Goal: Task Accomplishment & Management: Use online tool/utility

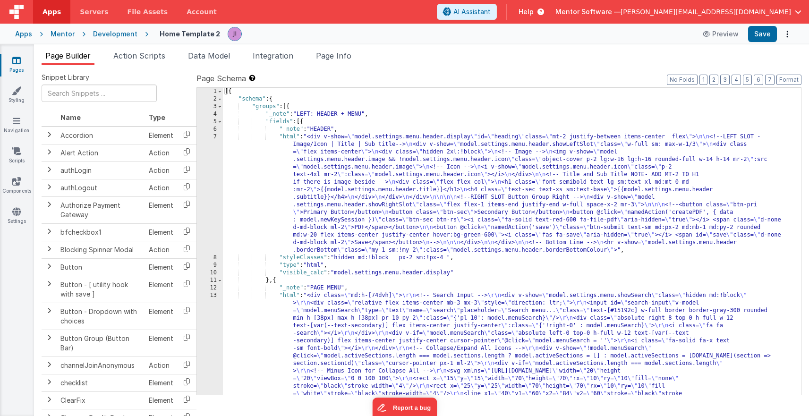
click at [27, 68] on link "Pages" at bounding box center [17, 65] width 34 height 19
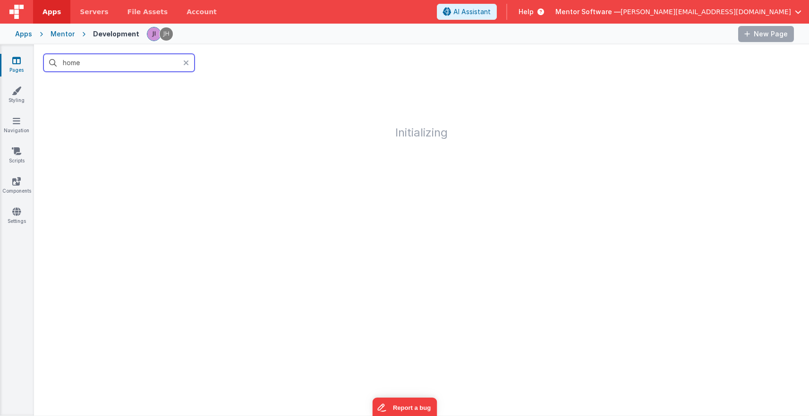
click at [67, 64] on input "home" at bounding box center [118, 63] width 151 height 18
type input "young peopele"
click at [21, 175] on div "Pages Styling Navigation Scripts Components Settings" at bounding box center [17, 229] width 34 height 371
click at [20, 188] on link "Components" at bounding box center [17, 186] width 34 height 19
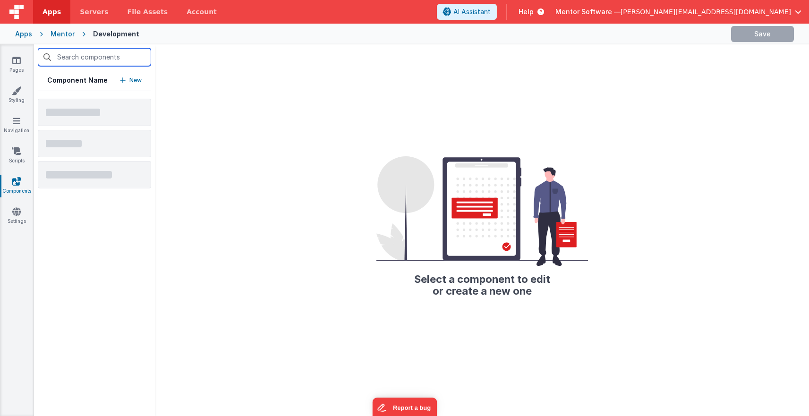
click at [115, 60] on input "text" at bounding box center [94, 57] width 113 height 18
click at [94, 58] on input "daily" at bounding box center [94, 57] width 113 height 18
type input "da"
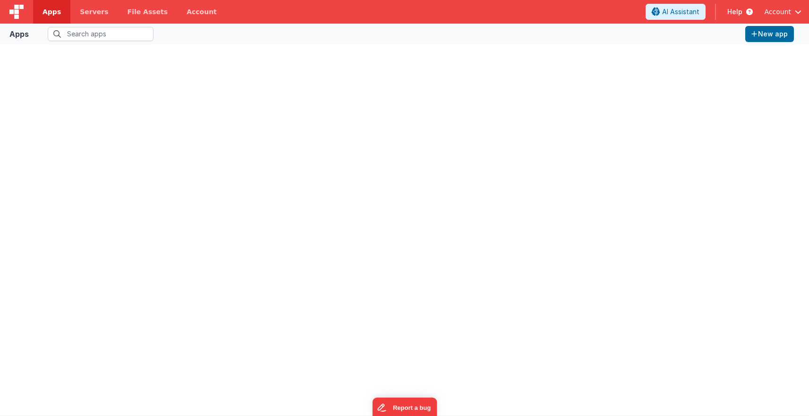
click at [93, 54] on div at bounding box center [405, 230] width 794 height 356
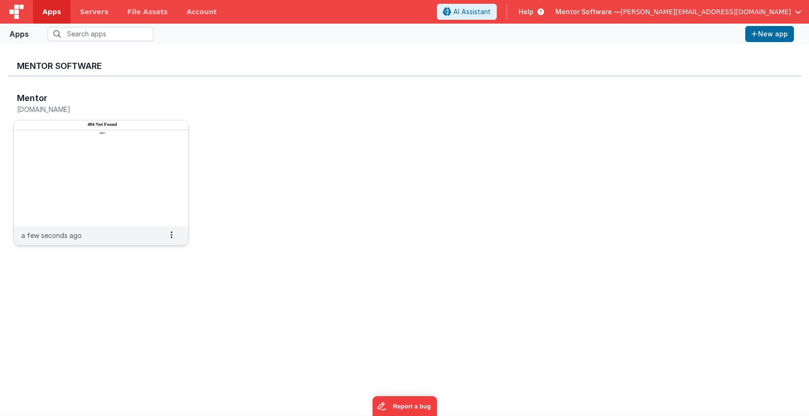
click at [98, 118] on div "Mentor [DOMAIN_NAME]" at bounding box center [101, 105] width 176 height 30
click at [99, 140] on img at bounding box center [101, 173] width 175 height 106
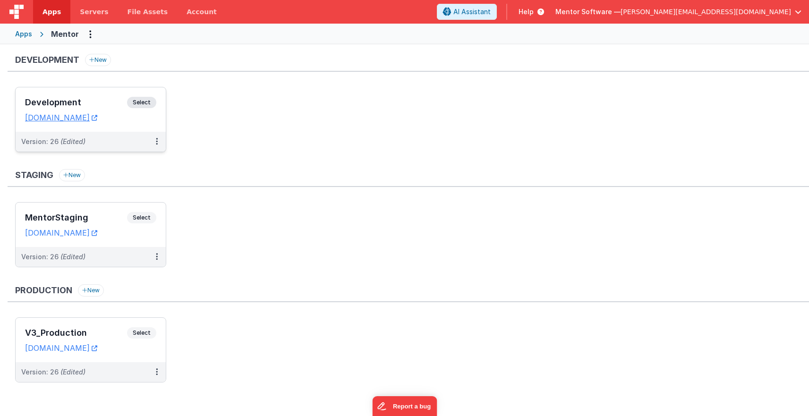
click at [145, 102] on span "Select" at bounding box center [141, 102] width 29 height 11
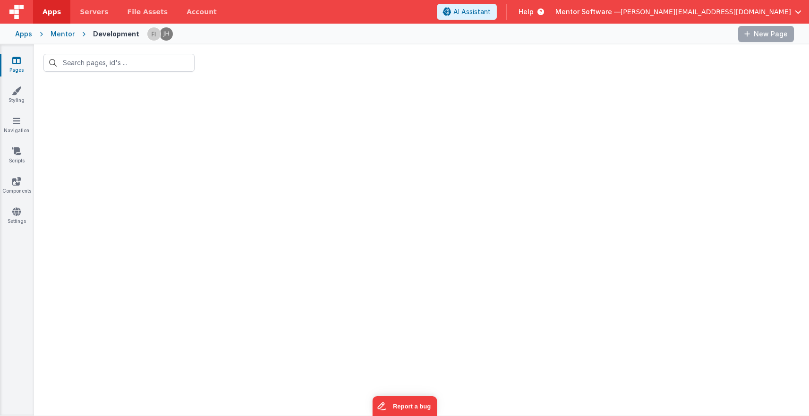
type input "young peopele"
click at [23, 182] on link "Components" at bounding box center [17, 186] width 34 height 19
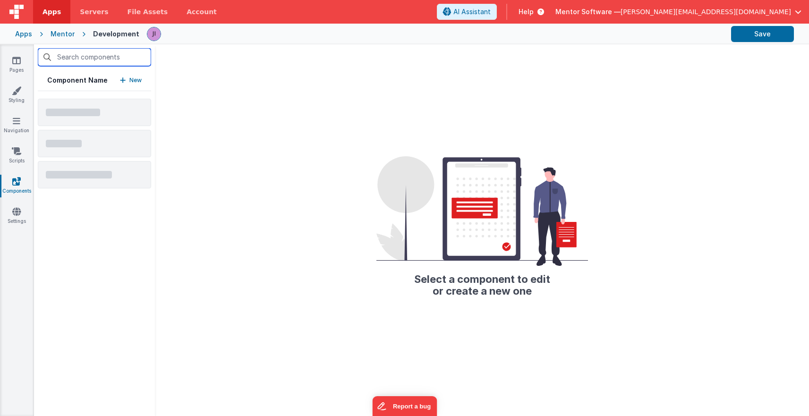
click at [92, 58] on input "text" at bounding box center [94, 57] width 113 height 18
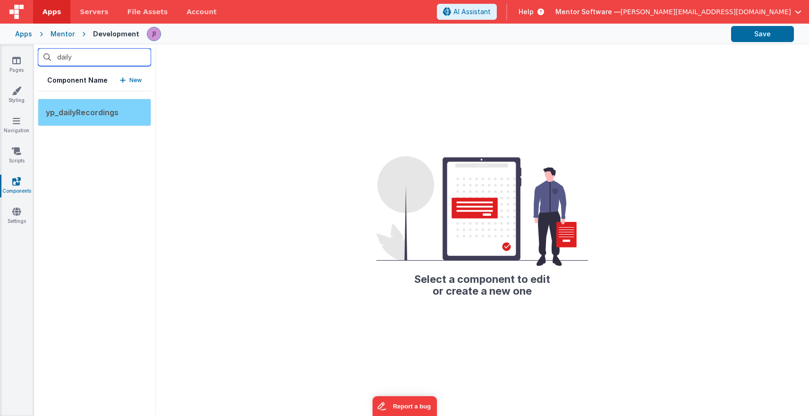
type input "daily"
click at [100, 117] on div "yp_dailyRecordings" at bounding box center [94, 112] width 113 height 27
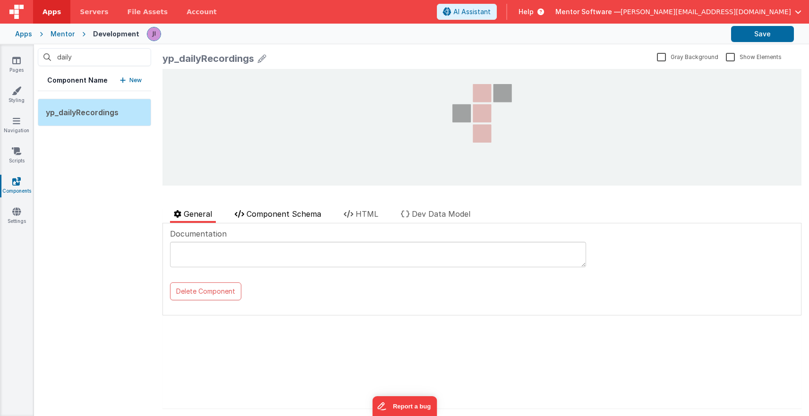
click at [301, 222] on li "Component Schema" at bounding box center [278, 215] width 94 height 15
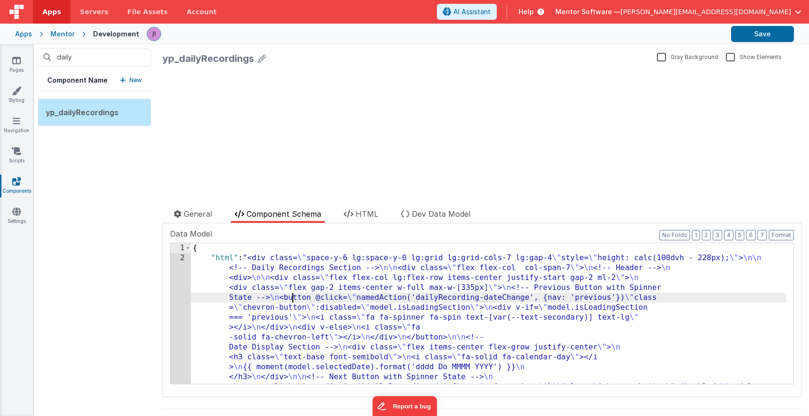
click at [160, 293] on div "yp_dailyRecordings Gray Background Show Elements General Component Schema HTML …" at bounding box center [482, 230] width 654 height 372
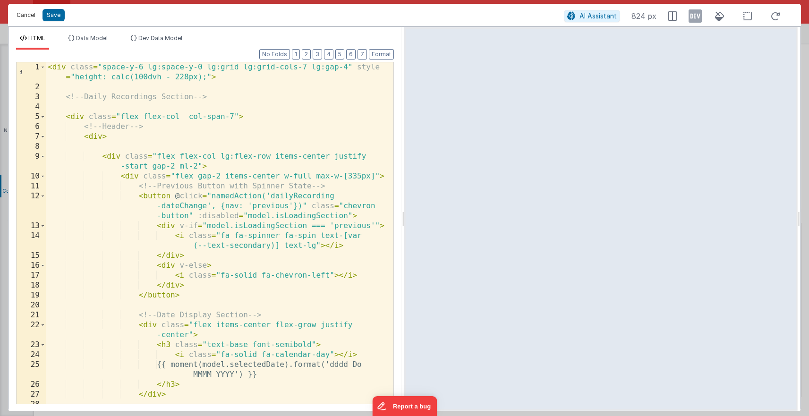
click at [27, 16] on button "Cancel" at bounding box center [26, 15] width 28 height 13
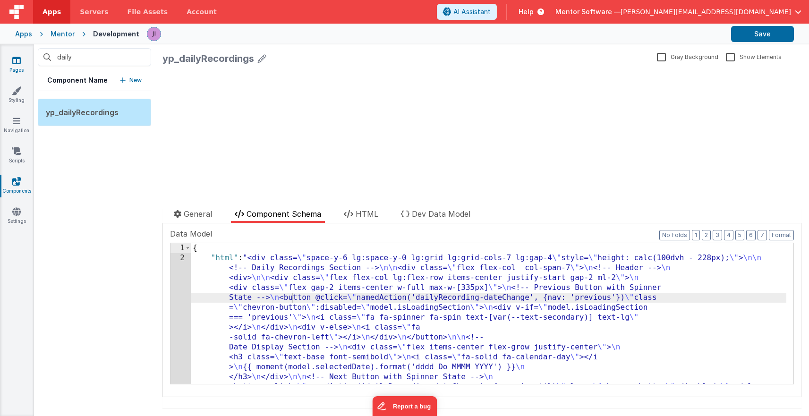
click at [19, 61] on icon at bounding box center [16, 60] width 9 height 9
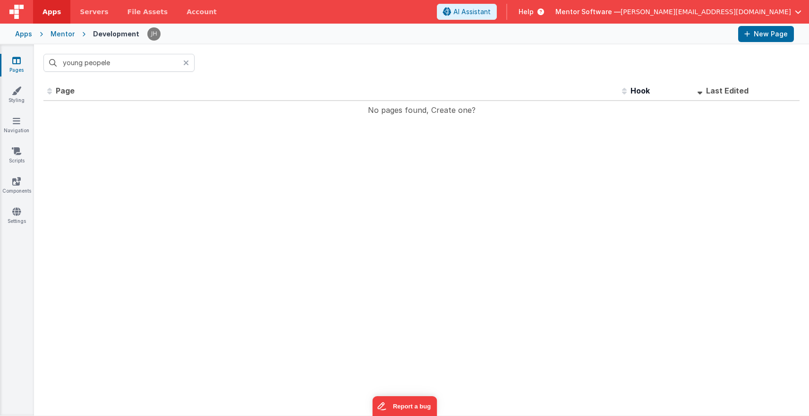
click at [190, 64] on div at bounding box center [188, 63] width 11 height 18
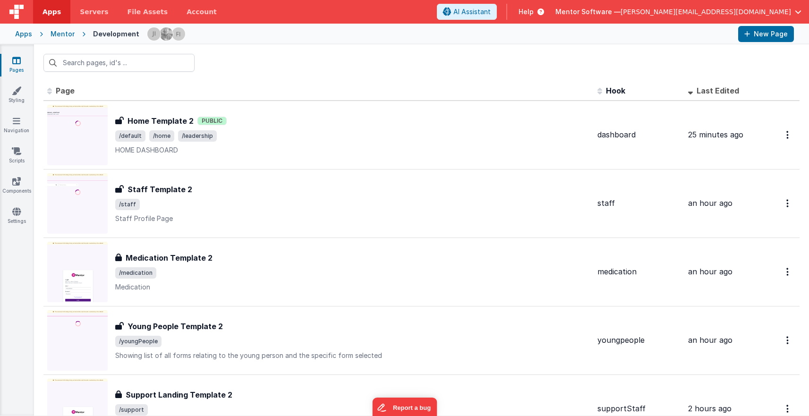
click at [746, 7] on div "Mentor Software — josh@mentorsoftware.co.uk" at bounding box center [679, 12] width 246 height 16
click at [621, 13] on span "Mentor Software —" at bounding box center [588, 11] width 65 height 9
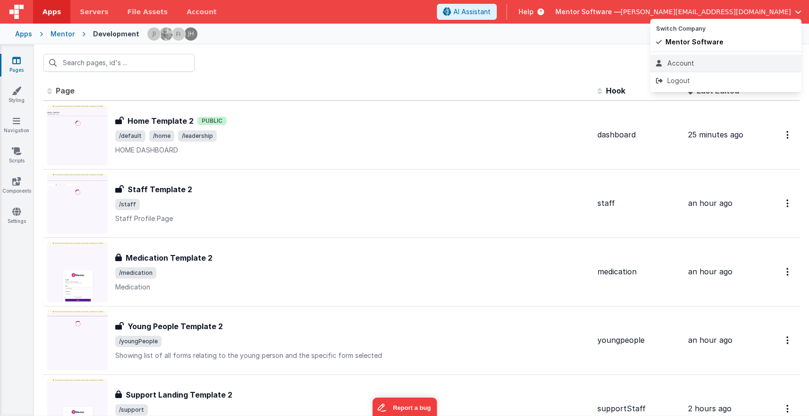
click at [685, 67] on div "Account" at bounding box center [726, 63] width 140 height 9
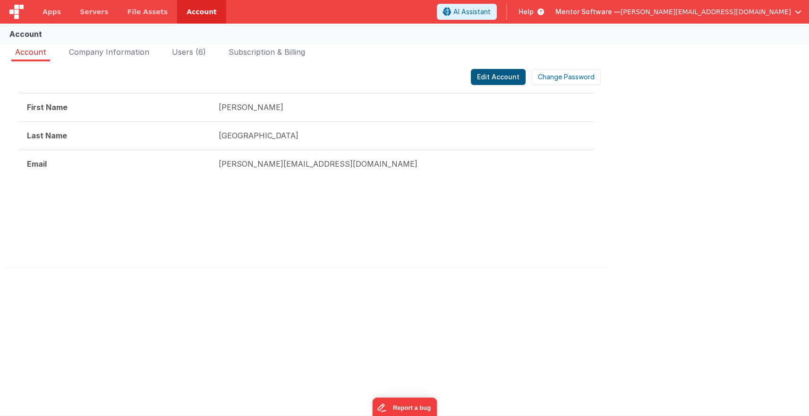
click at [501, 79] on button "Edit Account" at bounding box center [498, 77] width 55 height 16
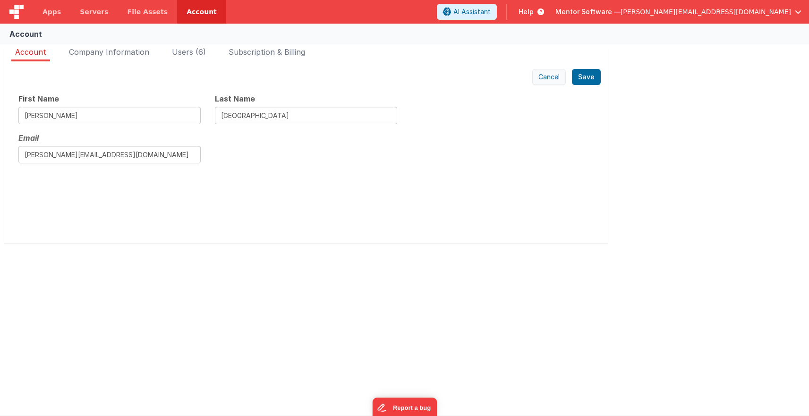
click at [553, 79] on button "Cancel" at bounding box center [549, 77] width 34 height 16
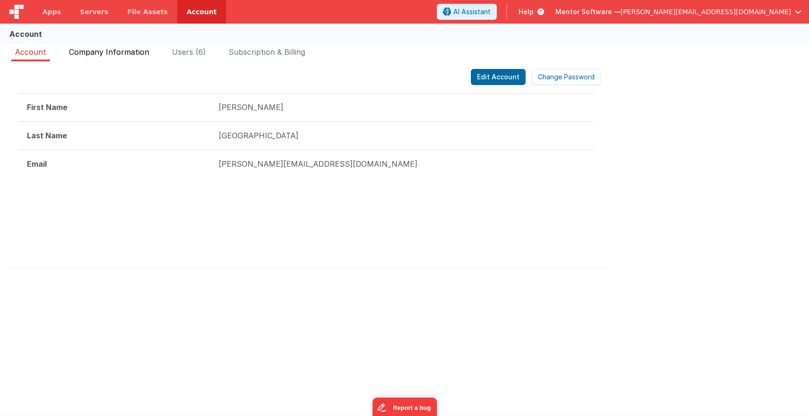
click at [122, 58] on li "Company Information" at bounding box center [109, 53] width 88 height 15
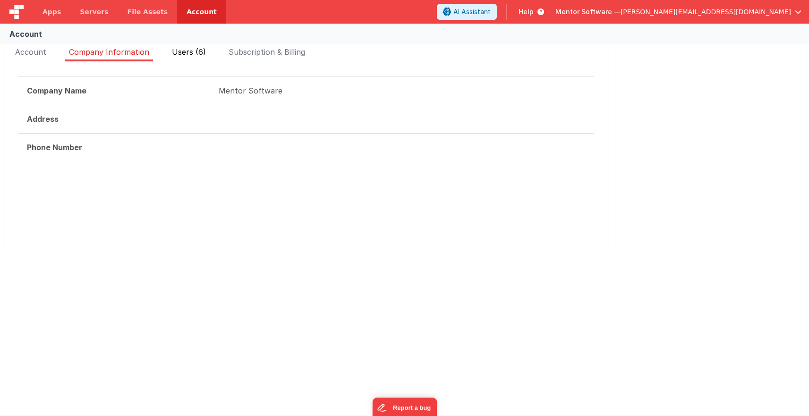
click at [178, 60] on li "Users (6)" at bounding box center [189, 53] width 42 height 15
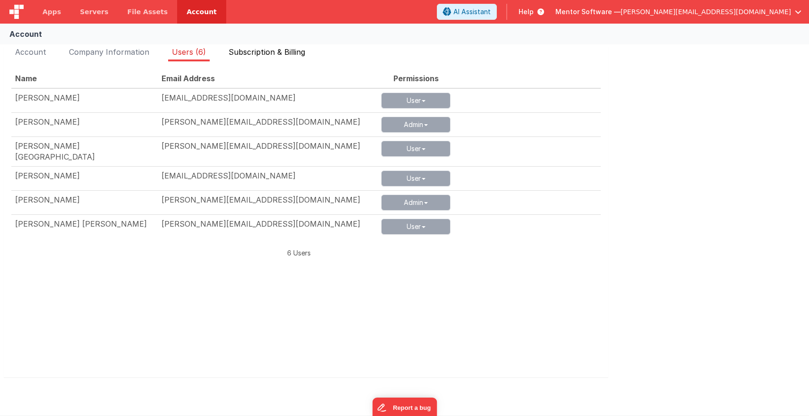
click at [240, 57] on li "Subscription & Billing" at bounding box center [267, 53] width 84 height 15
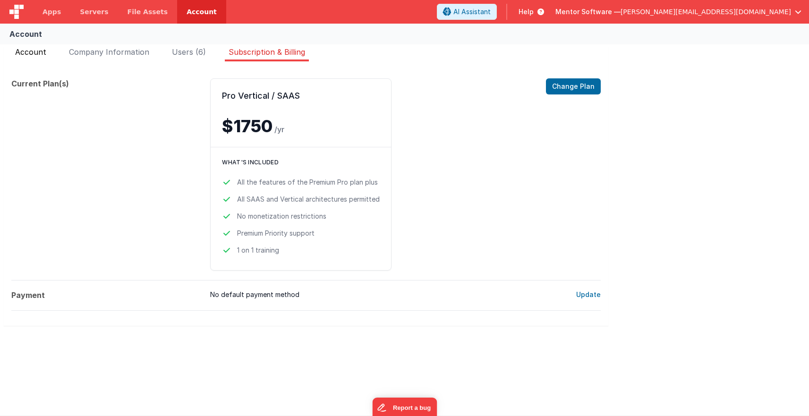
click at [25, 49] on span "Account" at bounding box center [30, 51] width 31 height 9
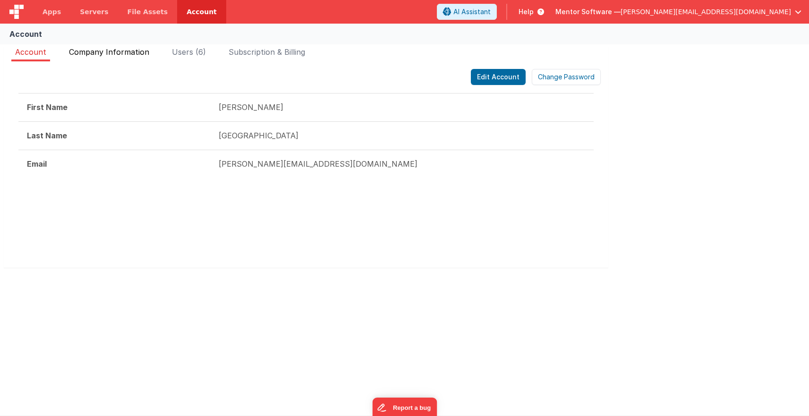
click at [107, 54] on span "Company Information" at bounding box center [109, 51] width 80 height 9
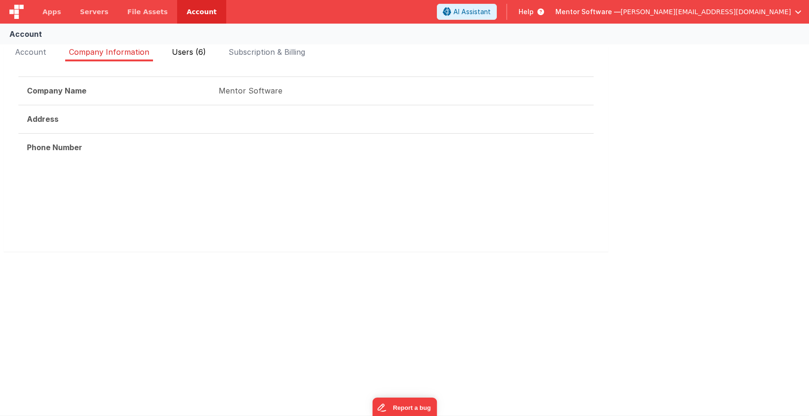
click at [188, 49] on span "Users (6)" at bounding box center [189, 51] width 34 height 9
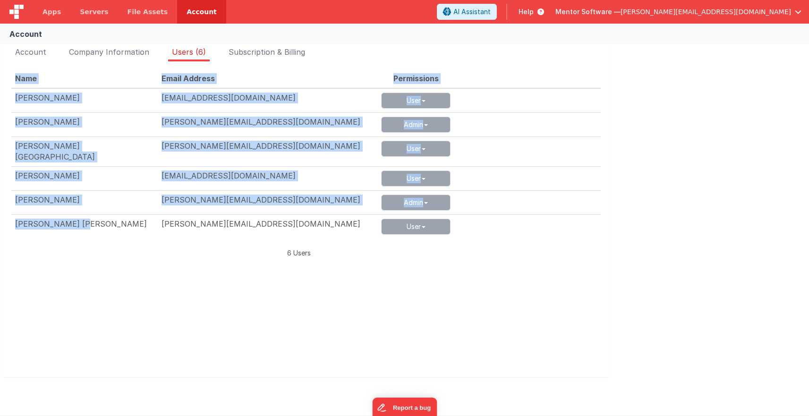
drag, startPoint x: 41, startPoint y: 210, endPoint x: -10, endPoint y: 197, distance: 53.3
click at [0, 197] on html "Apps Servers File Assets Account Some FUTURE Slot AI Assistant Help Mentor Soft…" at bounding box center [404, 208] width 809 height 416
click at [82, 219] on div "Hui Tsz Wai" at bounding box center [84, 224] width 139 height 11
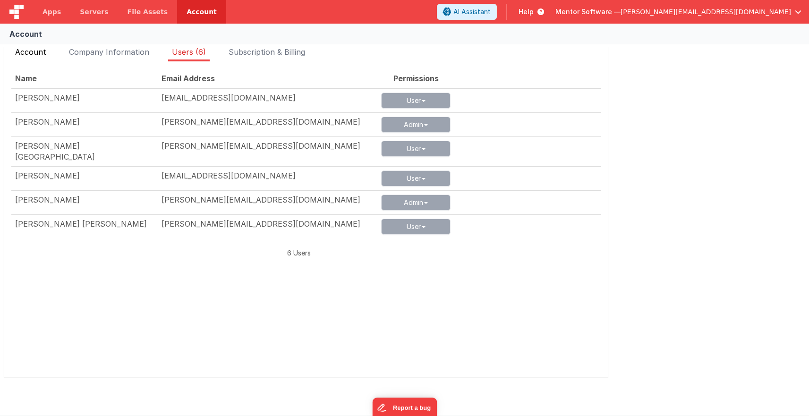
click at [38, 51] on span "Account" at bounding box center [30, 51] width 31 height 9
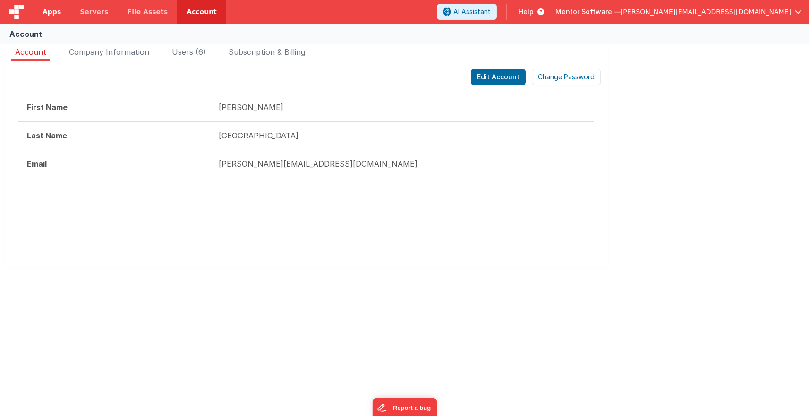
click at [55, 13] on span "Apps" at bounding box center [52, 11] width 18 height 9
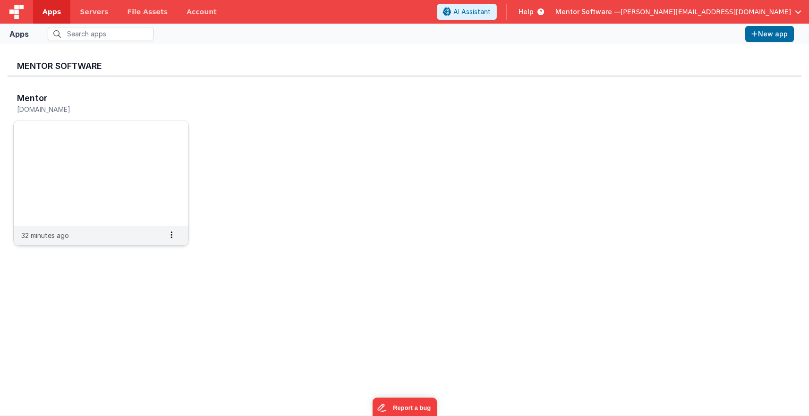
click at [97, 114] on div "Mentor mentordev.fmbetterforms.com" at bounding box center [91, 105] width 148 height 23
click at [96, 109] on h5 "mentordev.fmbetterforms.com" at bounding box center [91, 109] width 148 height 7
click at [97, 188] on img at bounding box center [101, 173] width 175 height 106
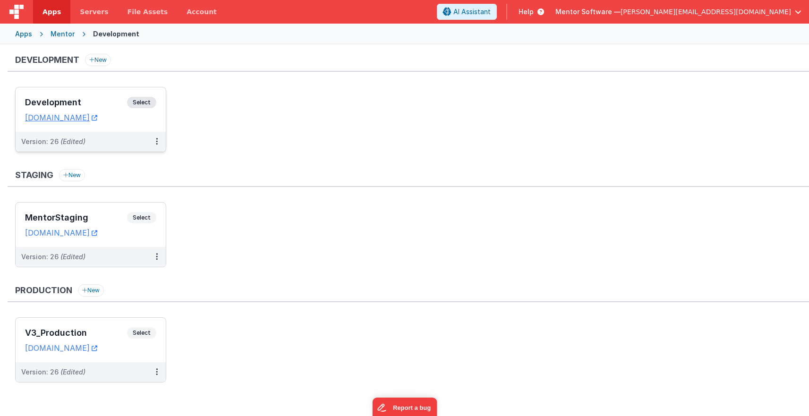
click at [140, 101] on span "Select" at bounding box center [141, 102] width 29 height 11
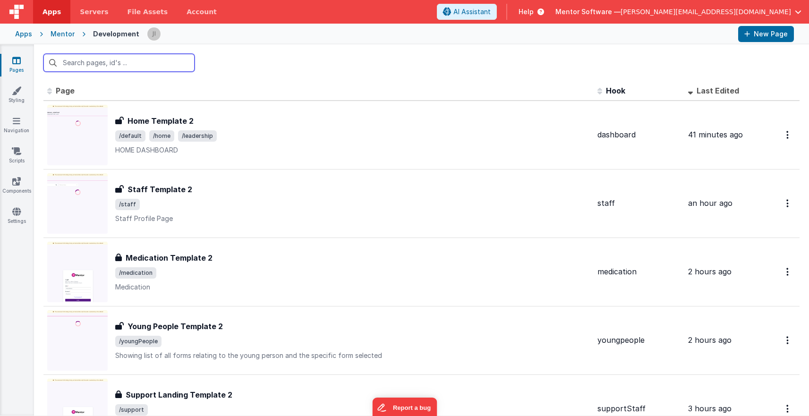
click at [155, 68] on input "text" at bounding box center [118, 63] width 151 height 18
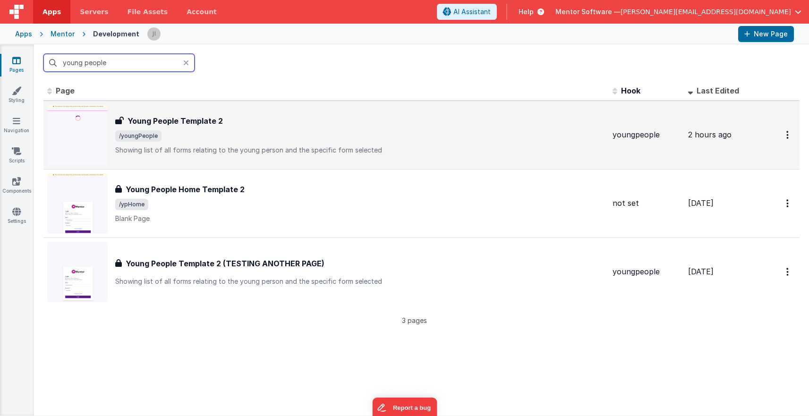
type input "young people"
click at [335, 127] on div "Young People Template 2 Young People Template 2 /youngPeople Showing list of al…" at bounding box center [360, 135] width 490 height 40
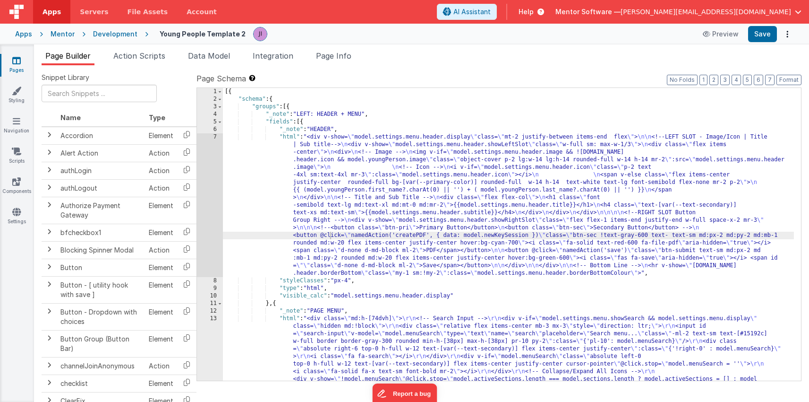
click at [801, 4] on div "Mentor Software — josh@mentorsoftware.co.uk" at bounding box center [679, 12] width 246 height 16
click at [802, 0] on html "Apps Servers File Assets Account Some FUTURE Slot AI Assistant Help Mentor Soft…" at bounding box center [404, 201] width 809 height 402
drag, startPoint x: 623, startPoint y: 173, endPoint x: 605, endPoint y: 193, distance: 26.7
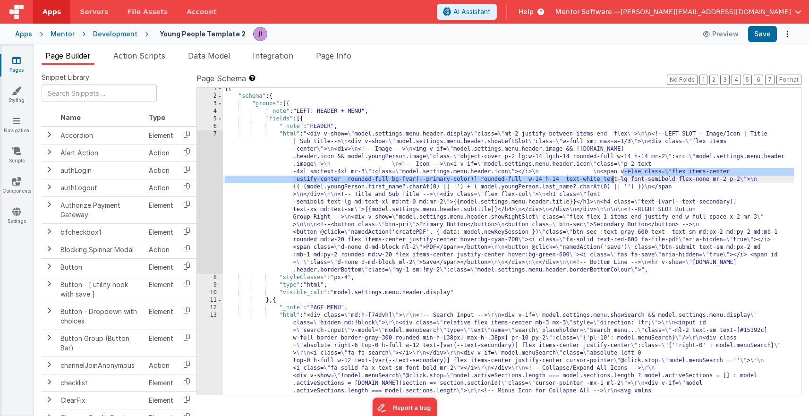
scroll to position [342, 0]
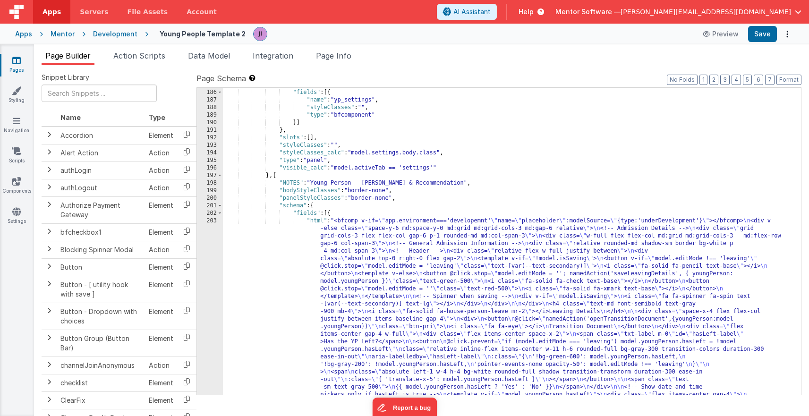
scroll to position [2713, 0]
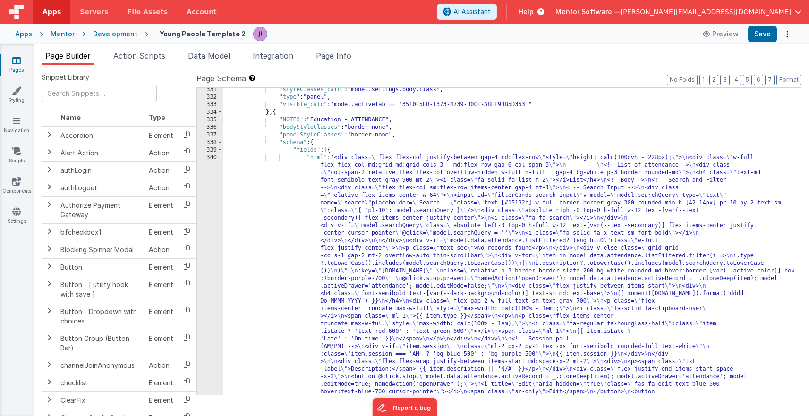
scroll to position [5430, 0]
click at [502, 202] on div ""styleClasses_calc" : "model.settings.body.class" , "type" : "panel" , "visible…" at bounding box center [508, 394] width 571 height 617
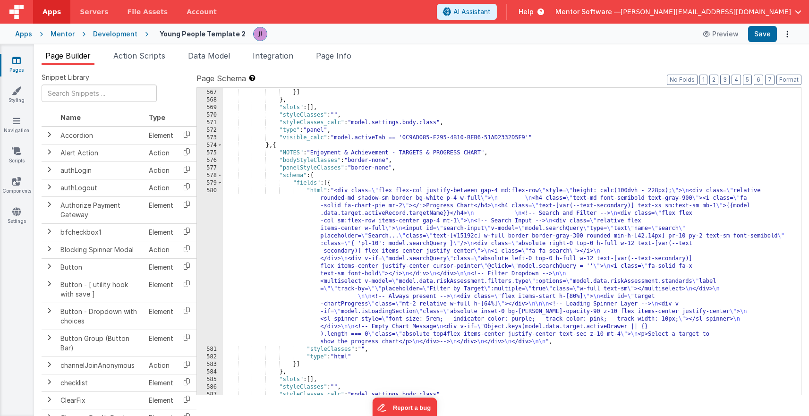
scroll to position [11119, 0]
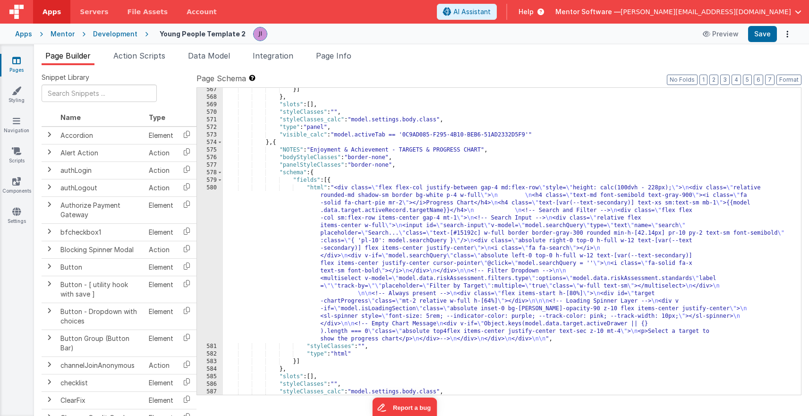
click at [401, 265] on div "}] } , "slots" : [ ] , "styleClasses" : "" , "styleClasses_calc" : "model.setti…" at bounding box center [508, 247] width 571 height 322
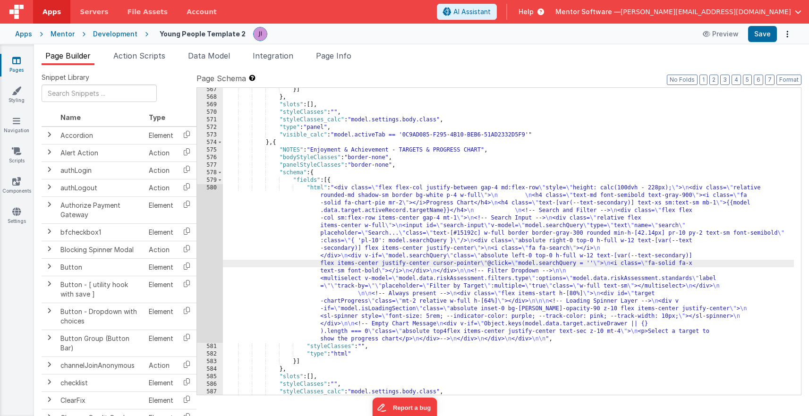
click at [208, 259] on div "580" at bounding box center [210, 263] width 26 height 159
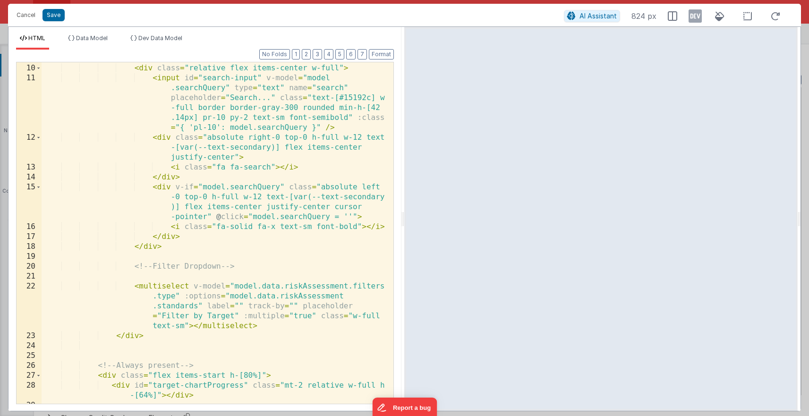
scroll to position [0, 0]
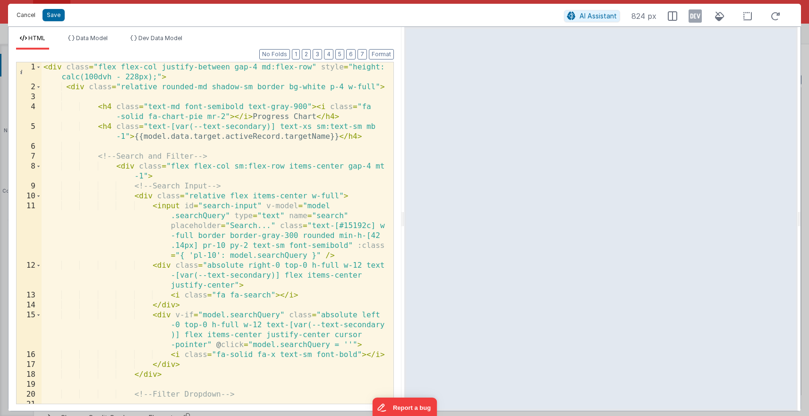
click at [21, 12] on button "Cancel" at bounding box center [26, 15] width 28 height 13
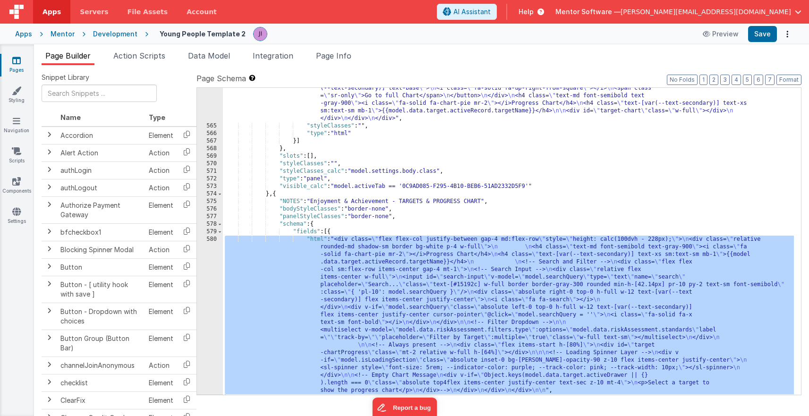
scroll to position [11104, 0]
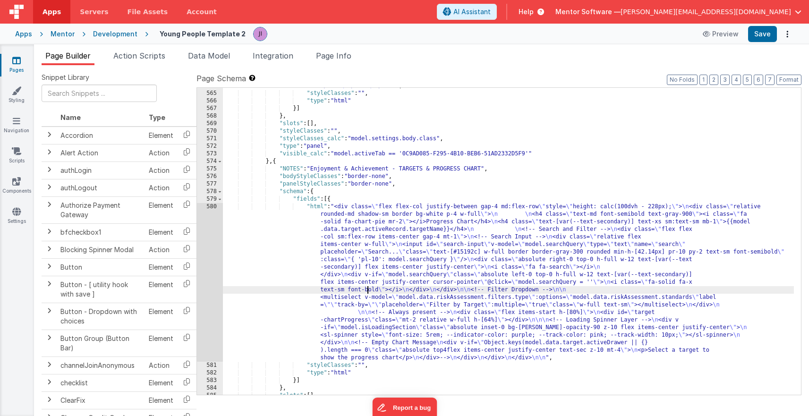
click at [206, 296] on div "580" at bounding box center [210, 282] width 26 height 159
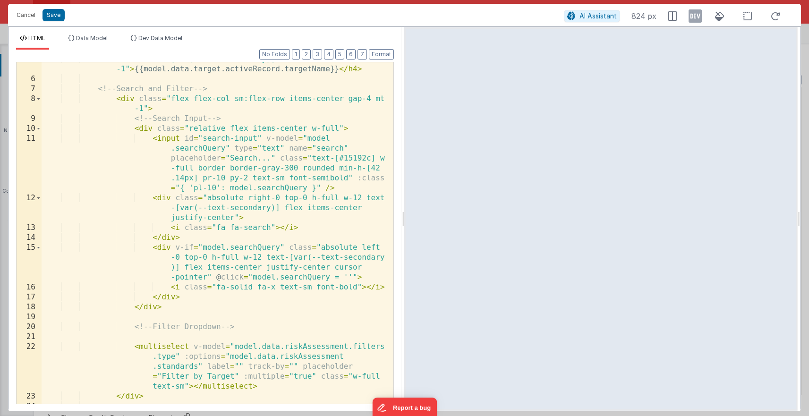
scroll to position [39, 0]
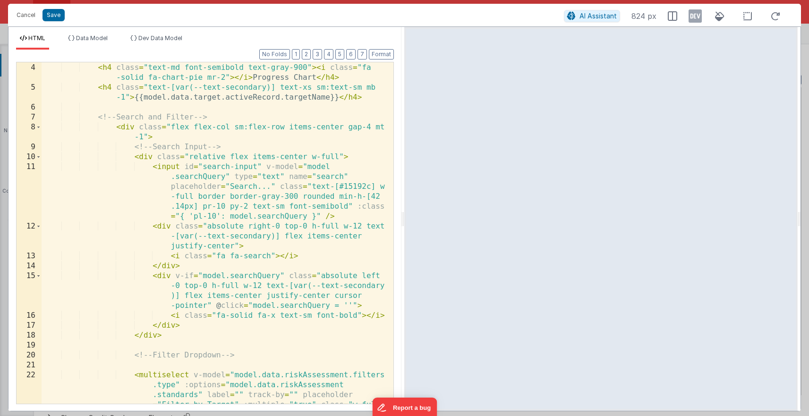
click at [207, 98] on div "< h4 class = "text-md font-semibold text-gray-900" > < i class = "fa -solid fa-…" at bounding box center [214, 253] width 345 height 401
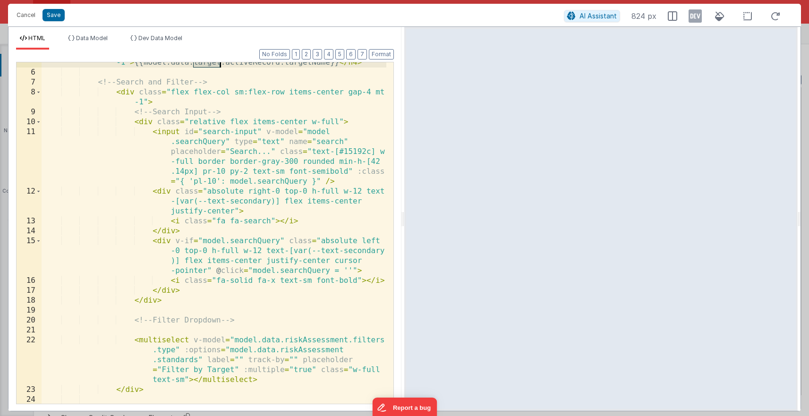
scroll to position [155, 0]
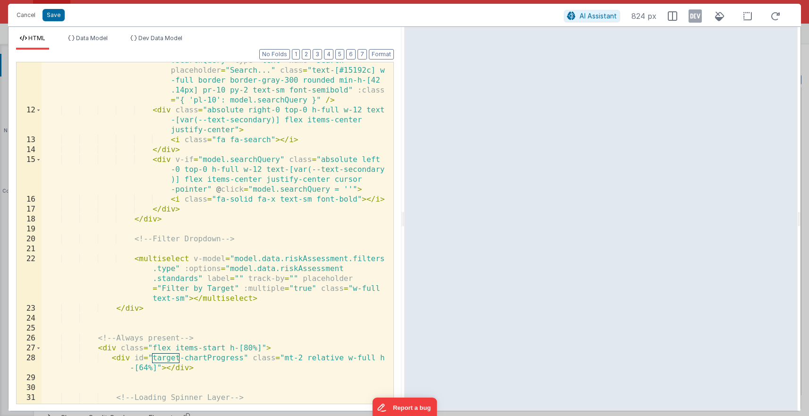
click at [321, 258] on div "< input id = "search-input" v-model = "model .searchQuery" type = "text" name =…" at bounding box center [214, 261] width 345 height 431
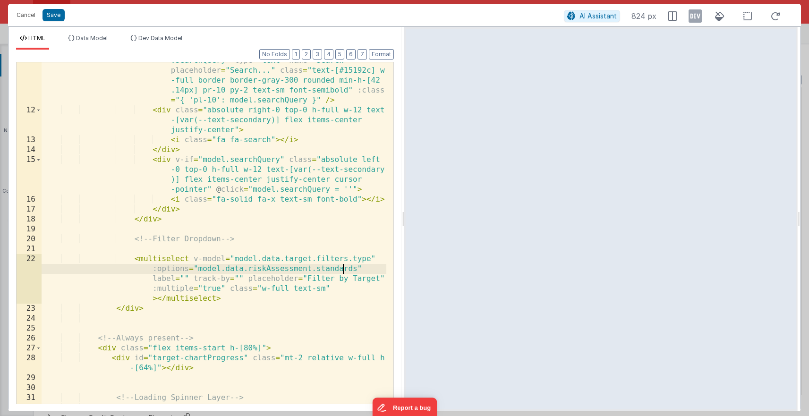
click at [344, 270] on div "< input id = "search-input" v-model = "model .searchQuery" type = "text" name =…" at bounding box center [214, 261] width 345 height 431
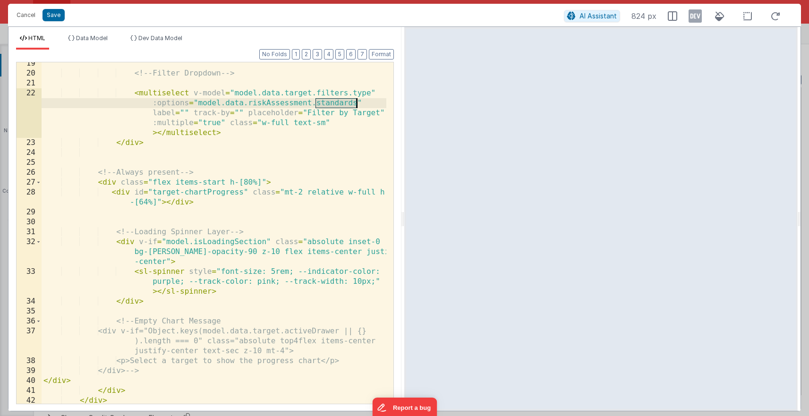
scroll to position [318, 0]
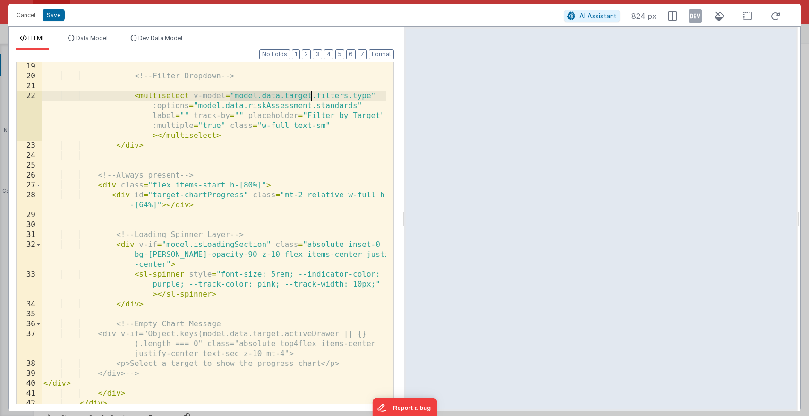
drag, startPoint x: 231, startPoint y: 96, endPoint x: 312, endPoint y: 97, distance: 80.8
click at [312, 97] on div "<!-- Filter Dropdown --> < multiselect v-model = "model.data.target.filters.typ…" at bounding box center [214, 241] width 345 height 361
click at [323, 108] on div "<!-- Filter Dropdown --> < multiselect v-model = "model.data.target.filters.typ…" at bounding box center [214, 241] width 345 height 361
click at [97, 41] on span "Data Model" at bounding box center [92, 37] width 32 height 7
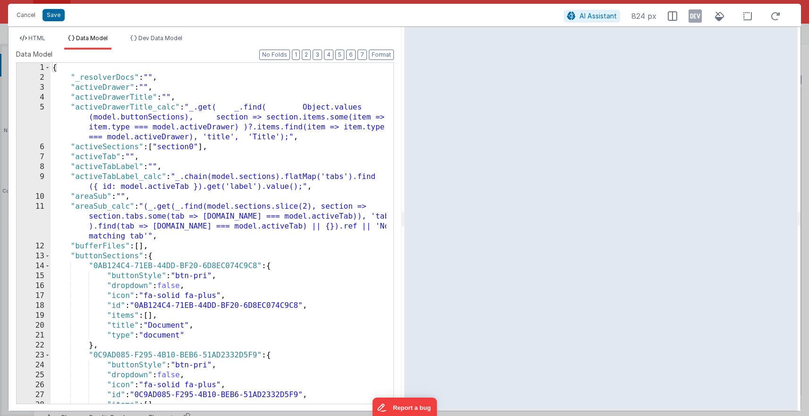
click at [267, 131] on div "{ "_resolverDocs" : "" , "activeDrawer" : "" , "activeDrawerTitle" : "" , "acti…" at bounding box center [219, 243] width 336 height 361
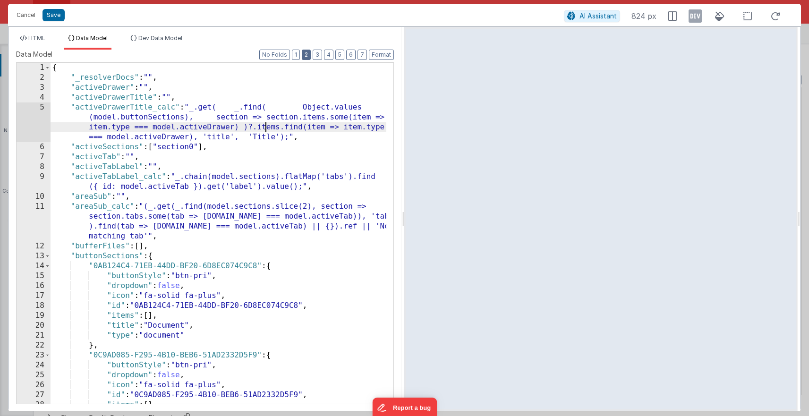
click at [306, 53] on button "2" at bounding box center [306, 55] width 9 height 10
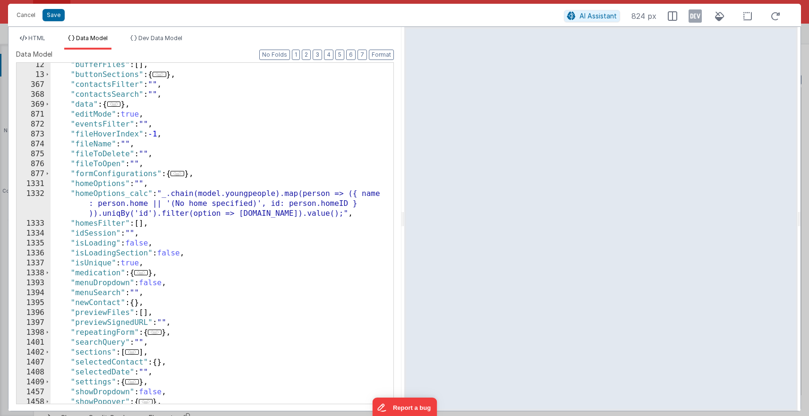
scroll to position [66, 0]
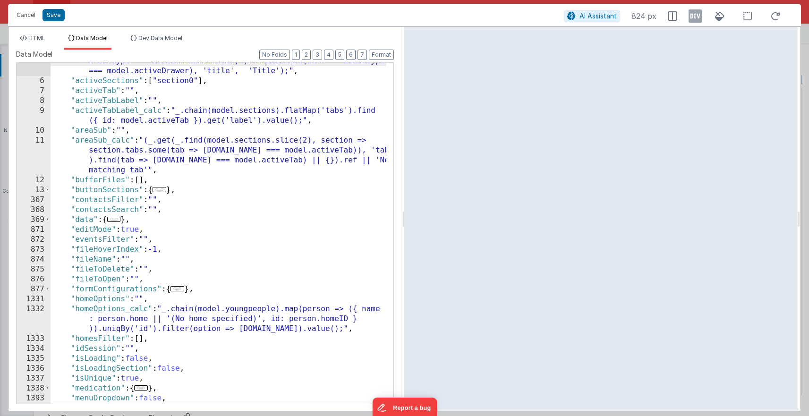
click at [116, 221] on span "..." at bounding box center [114, 219] width 14 height 5
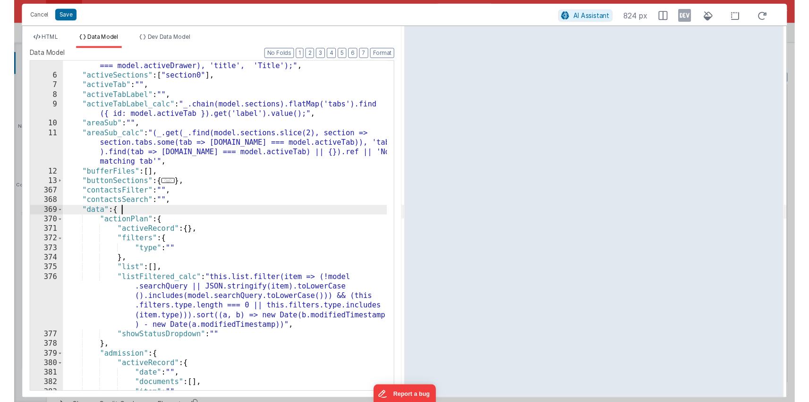
scroll to position [69, 0]
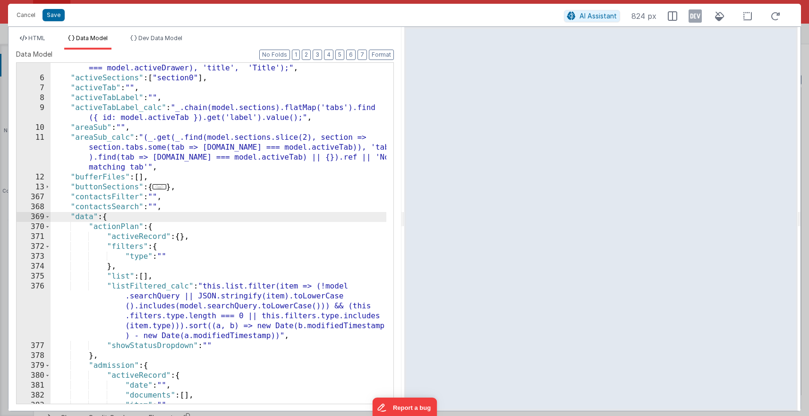
click at [44, 225] on div "370" at bounding box center [34, 227] width 34 height 10
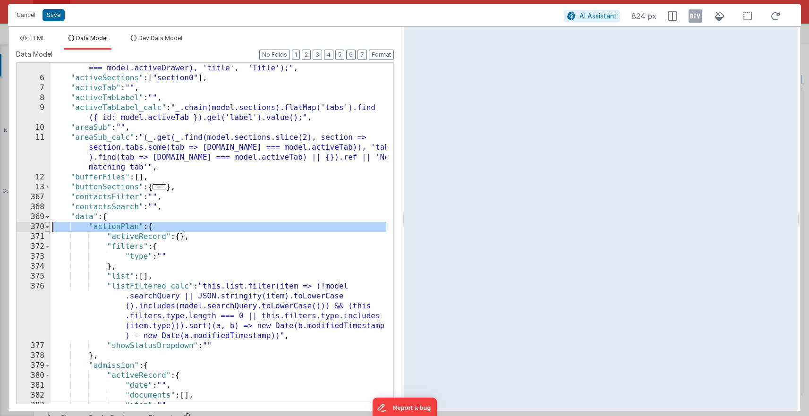
click at [45, 225] on span at bounding box center [47, 227] width 5 height 10
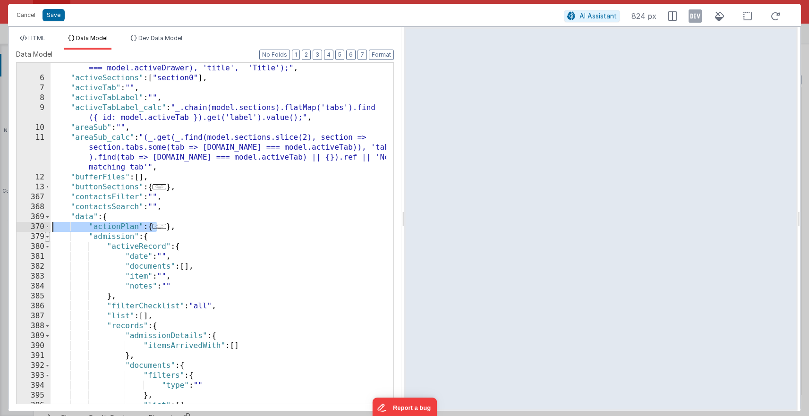
click at [49, 238] on span at bounding box center [47, 237] width 5 height 10
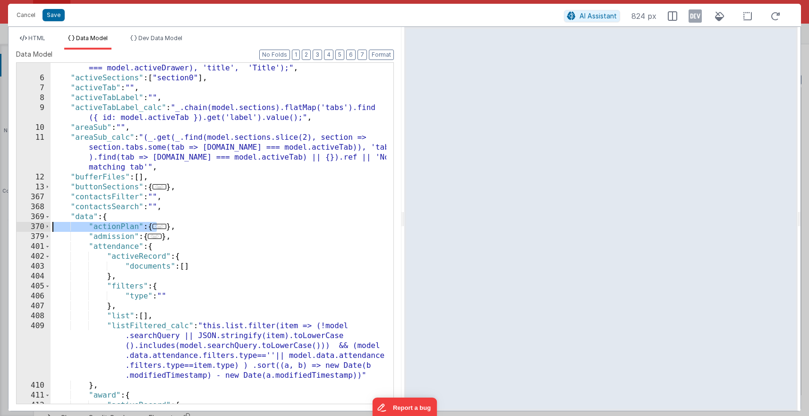
click at [50, 243] on div "401" at bounding box center [34, 247] width 34 height 10
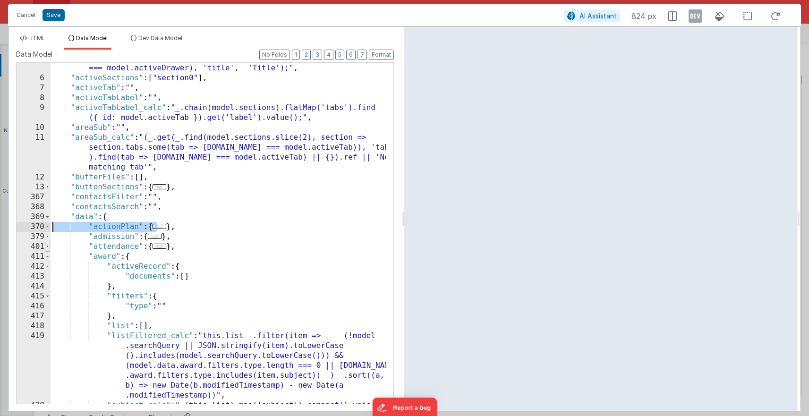
click at [48, 248] on span at bounding box center [47, 247] width 5 height 10
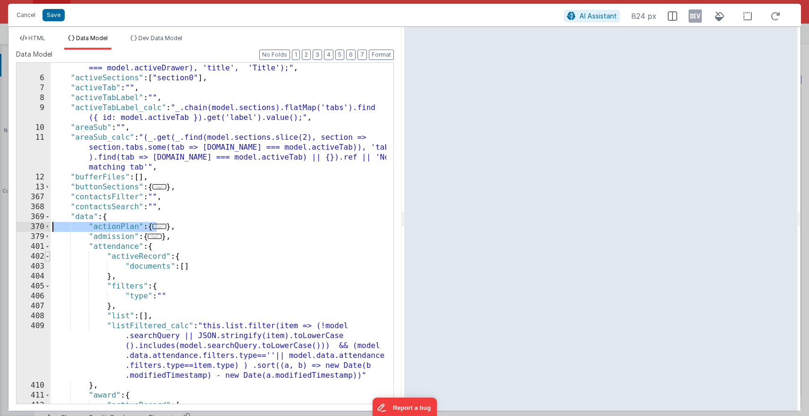
click at [48, 252] on span at bounding box center [47, 257] width 5 height 10
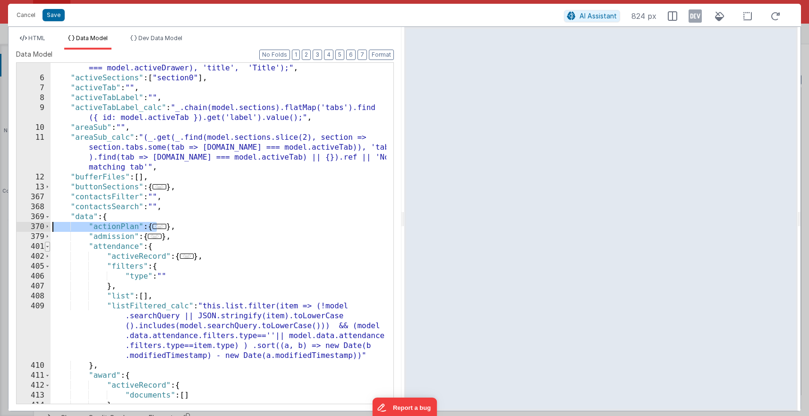
click at [48, 249] on span at bounding box center [47, 247] width 5 height 10
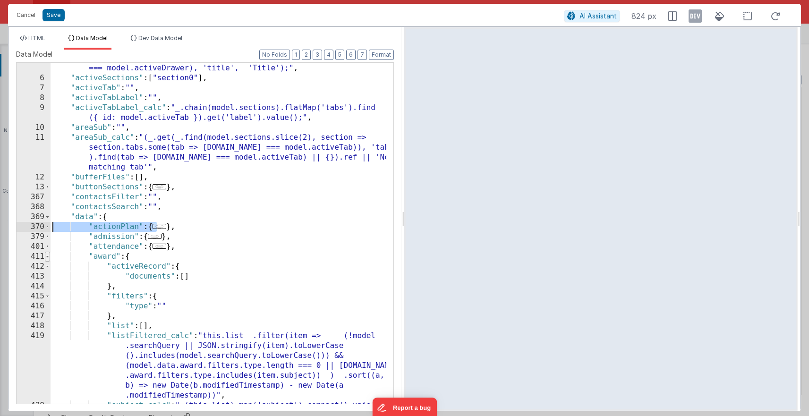
click at [48, 254] on span at bounding box center [47, 257] width 5 height 10
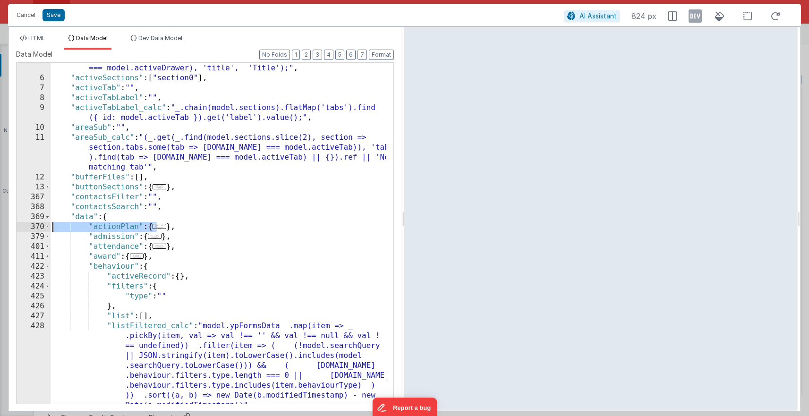
click at [92, 256] on div ""activeDrawerTitle_calc" : "_.get( _.find( Object.values (model.buttonSections)…" at bounding box center [219, 269] width 336 height 470
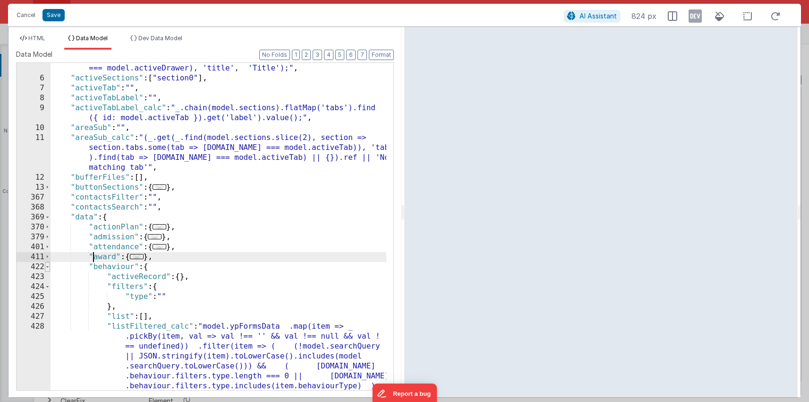
click at [49, 270] on span at bounding box center [47, 267] width 5 height 10
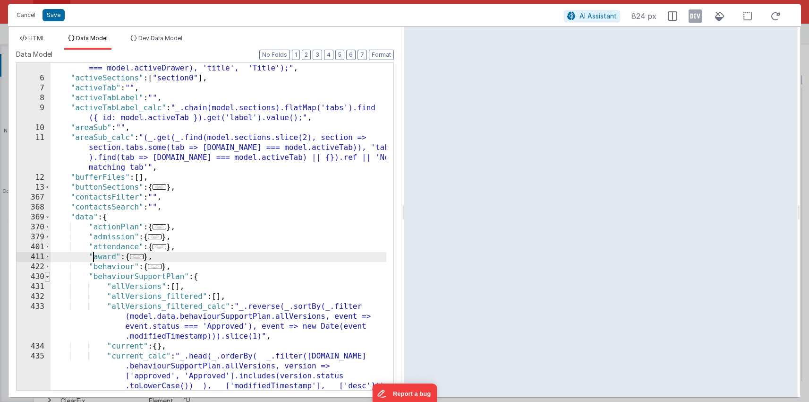
click at [48, 277] on span at bounding box center [47, 277] width 5 height 10
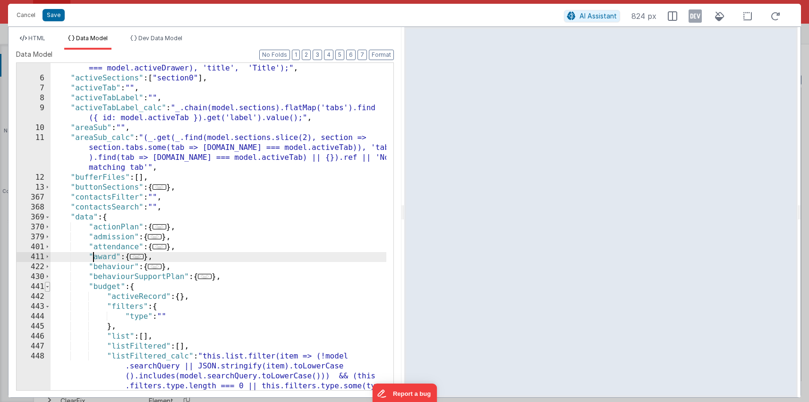
click at [47, 286] on span at bounding box center [47, 287] width 5 height 10
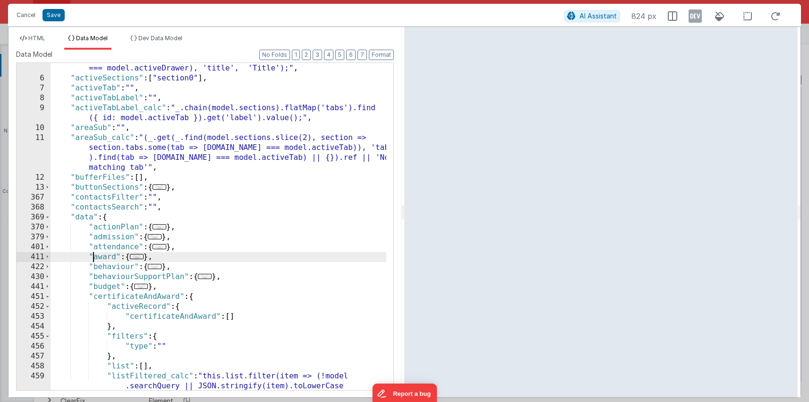
click at [46, 291] on span at bounding box center [47, 296] width 5 height 10
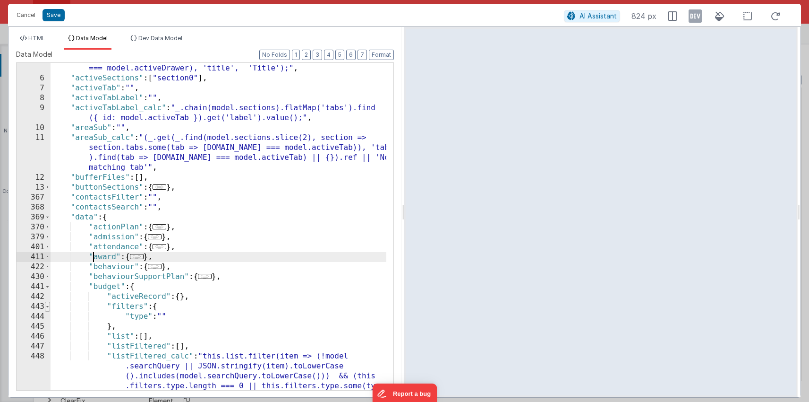
click at [45, 303] on span at bounding box center [47, 306] width 5 height 10
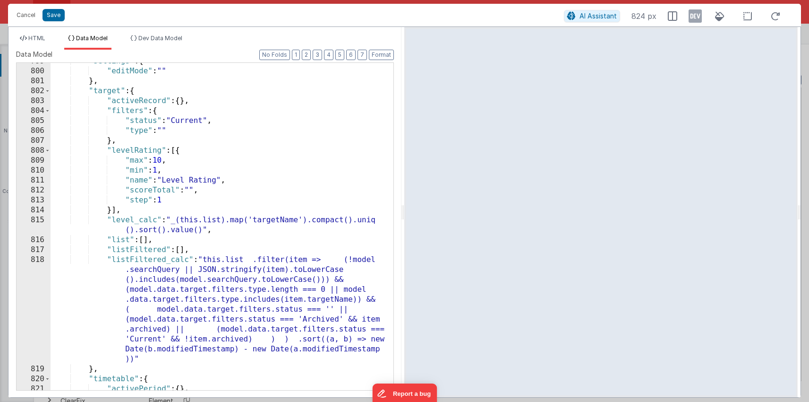
scroll to position [5348, 0]
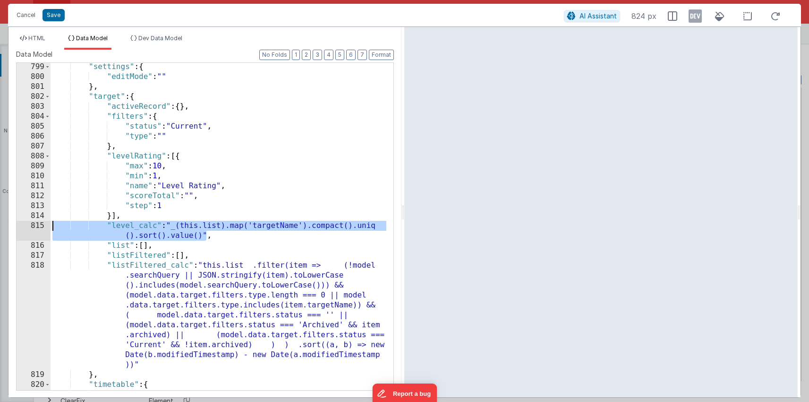
drag, startPoint x: 205, startPoint y: 235, endPoint x: 38, endPoint y: 229, distance: 167.3
click at [38, 229] on div "799 800 801 802 803 804 805 806 807 808 809 810 811 812 813 814 815 816 817 818…" at bounding box center [205, 226] width 378 height 328
click at [133, 227] on div ""settings" : { "editMode" : "" } , "target" : { "activeRecord" : { } , "filters…" at bounding box center [219, 235] width 336 height 347
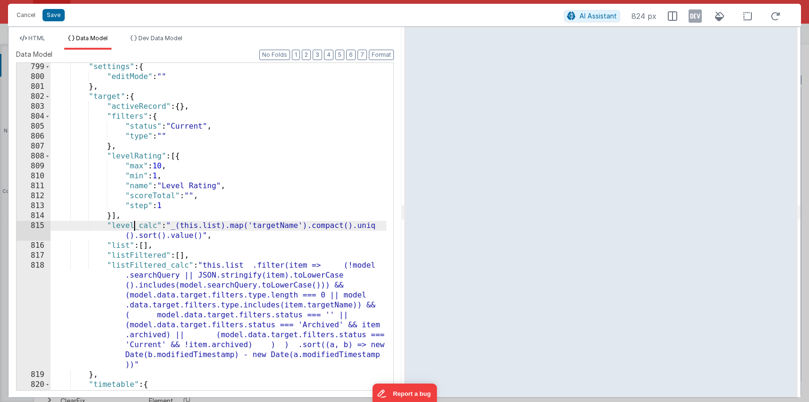
click at [133, 227] on div ""settings" : { "editMode" : "" } , "target" : { "activeRecord" : { } , "filters…" at bounding box center [219, 235] width 336 height 347
click at [127, 227] on div ""settings" : { "editMode" : "" } , "target" : { "activeRecord" : { } , "filters…" at bounding box center [219, 235] width 336 height 347
click at [128, 228] on div ""settings" : { "editMode" : "" } , "target" : { "activeRecord" : { } , "filters…" at bounding box center [219, 235] width 336 height 347
drag, startPoint x: 132, startPoint y: 228, endPoint x: 112, endPoint y: 228, distance: 20.3
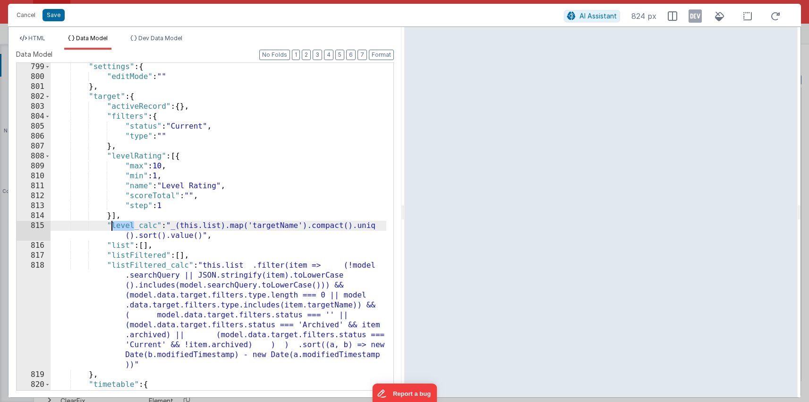
click at [112, 228] on div ""settings" : { "editMode" : "" } , "target" : { "activeRecord" : { } , "filters…" at bounding box center [219, 235] width 336 height 347
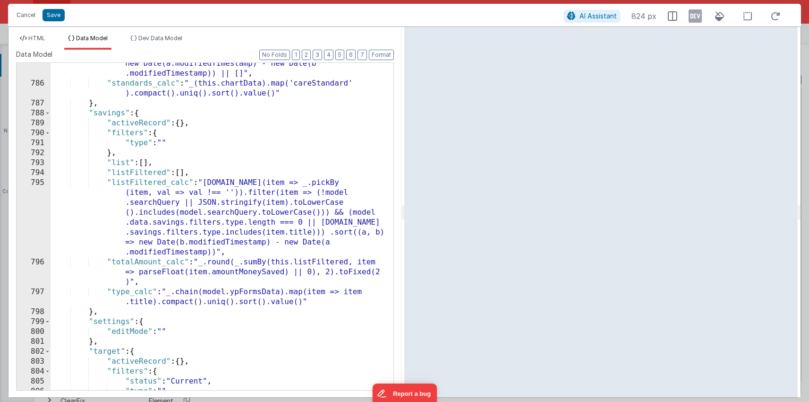
scroll to position [5247, 0]
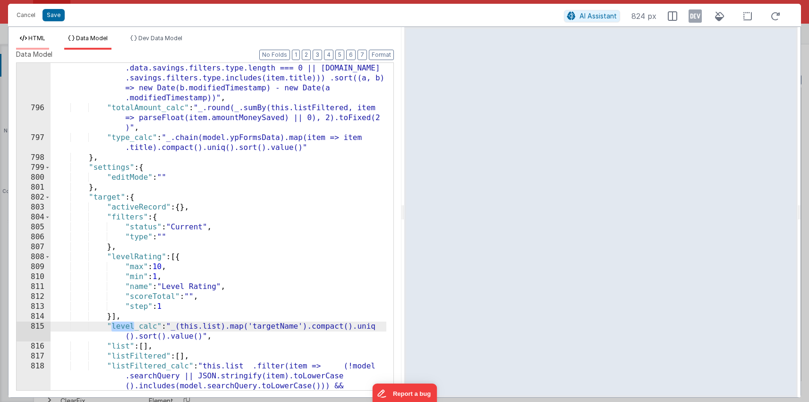
click at [43, 41] on li "HTML" at bounding box center [32, 41] width 33 height 15
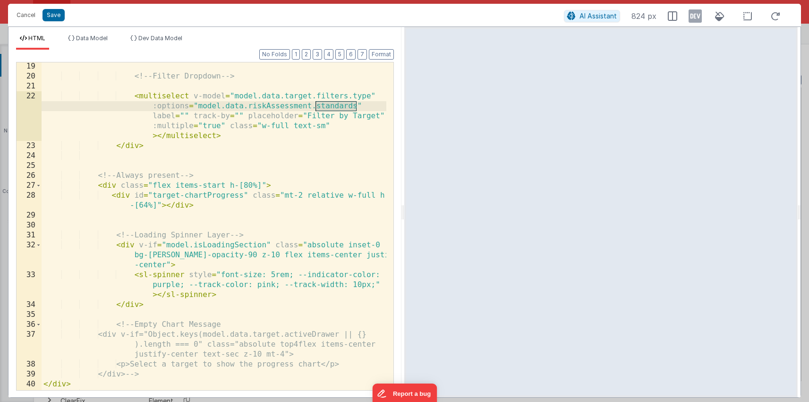
click at [283, 103] on div "<!-- Filter Dropdown --> < multiselect v-model = "model.data.target.filters.typ…" at bounding box center [214, 241] width 345 height 361
click at [283, 103] on div "<!-- Filter Dropdown --> < multiselect v-model = "model.data.target.filters.typ…" at bounding box center [214, 234] width 345 height 347
click at [297, 104] on div "<!-- Filter Dropdown --> < multiselect v-model = "model.data.target.filters.typ…" at bounding box center [214, 234] width 345 height 347
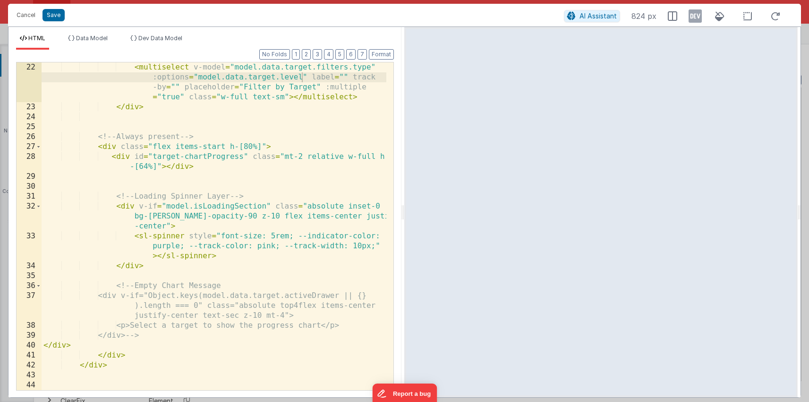
scroll to position [344, 0]
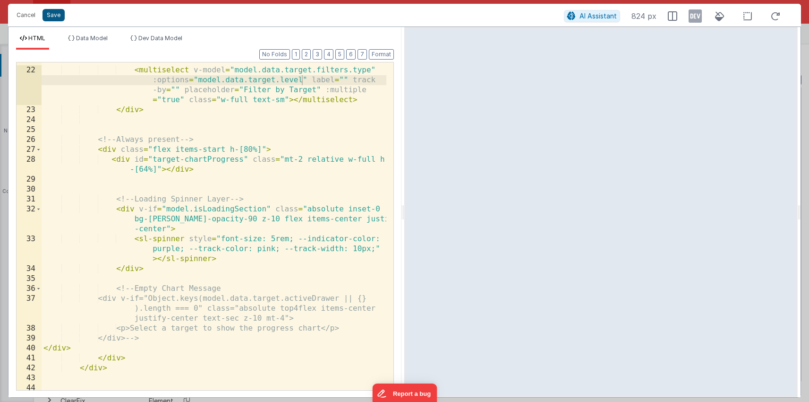
click at [54, 18] on button "Save" at bounding box center [54, 15] width 22 height 12
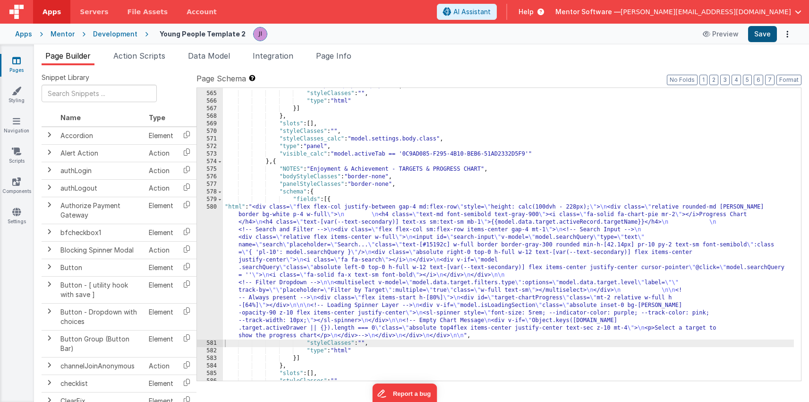
scroll to position [11117, 0]
click at [756, 31] on button "Save" at bounding box center [762, 34] width 29 height 16
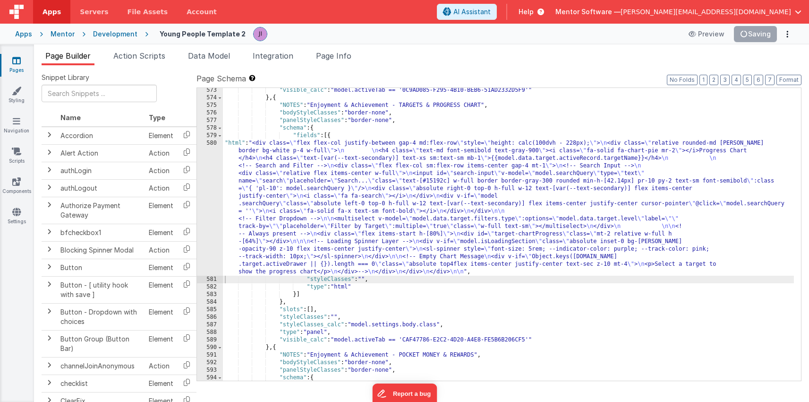
scroll to position [11167, 0]
click at [314, 271] on div ""visible_calc" : "model.activeTab == '0C9AD085-F295-4B10-BEB6-51AD2332D5F9'" } …" at bounding box center [508, 240] width 571 height 308
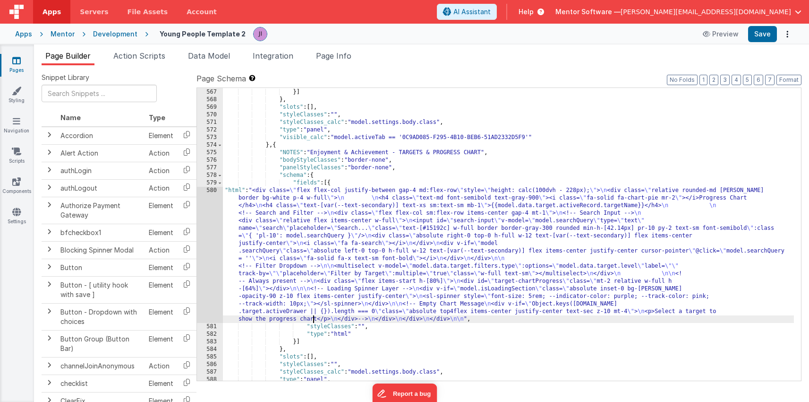
click at [319, 263] on div ""type" : "html" }] } , "slots" : [ ] , "styleClasses" : "" , "styleClasses_calc…" at bounding box center [508, 235] width 571 height 308
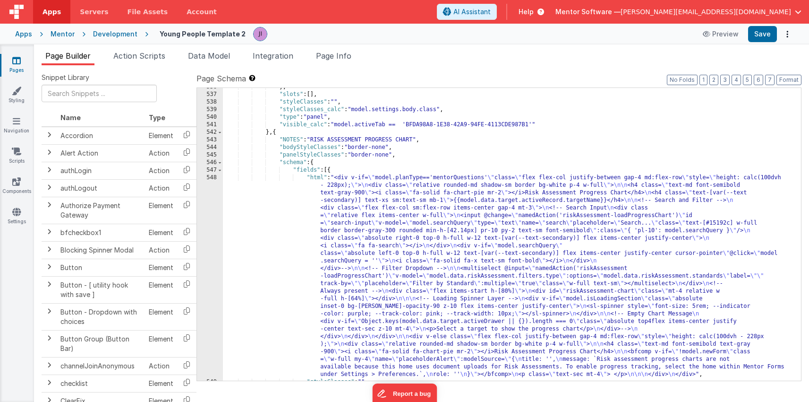
scroll to position [10353, 0]
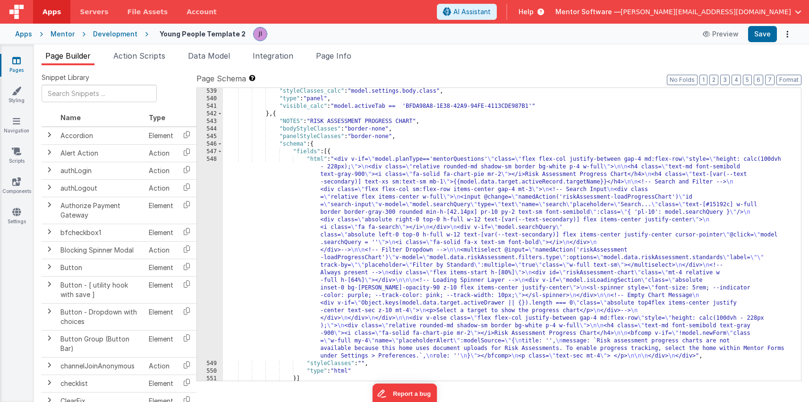
click at [401, 285] on div ""styleClasses_calc" : "model.settings.body.class" , "type" : "panel" , "visible…" at bounding box center [508, 241] width 571 height 308
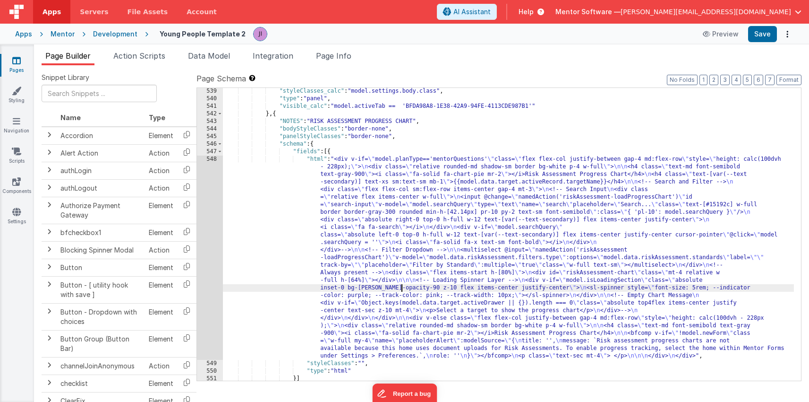
click at [209, 278] on div "548" at bounding box center [210, 257] width 26 height 204
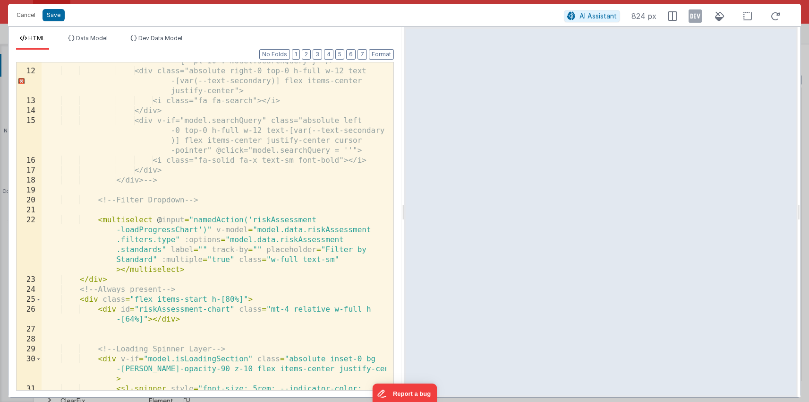
scroll to position [195, 0]
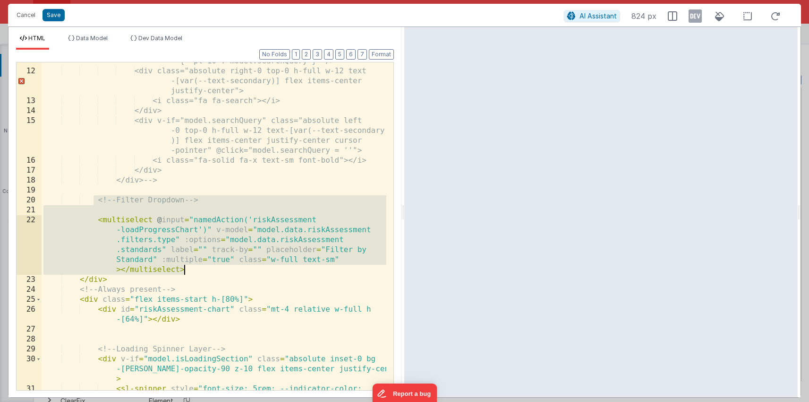
drag, startPoint x: 96, startPoint y: 199, endPoint x: 212, endPoint y: 268, distance: 135.1
click at [212, 268] on div "<input @change="namedAction('riskAssessment -loadProgressChart')" id="search-in…" at bounding box center [214, 210] width 345 height 427
click at [160, 228] on div "<input @change="namedAction('riskAssessment -loadProgressChart')" id="search-in…" at bounding box center [214, 210] width 345 height 427
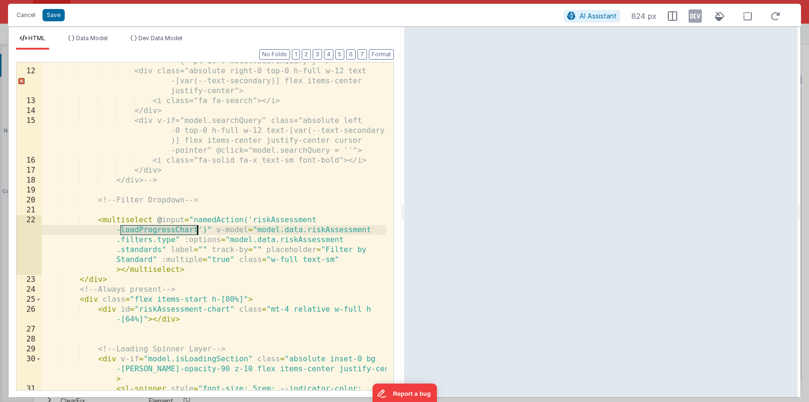
click at [160, 228] on div "<input @change="namedAction('riskAssessment -loadProgressChart')" id="search-in…" at bounding box center [214, 210] width 345 height 427
click at [27, 12] on button "Cancel" at bounding box center [26, 15] width 28 height 13
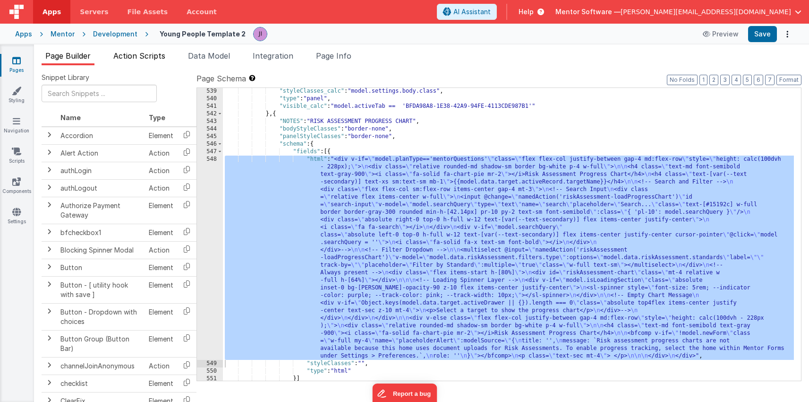
click at [134, 62] on li "Action Scripts" at bounding box center [140, 57] width 60 height 15
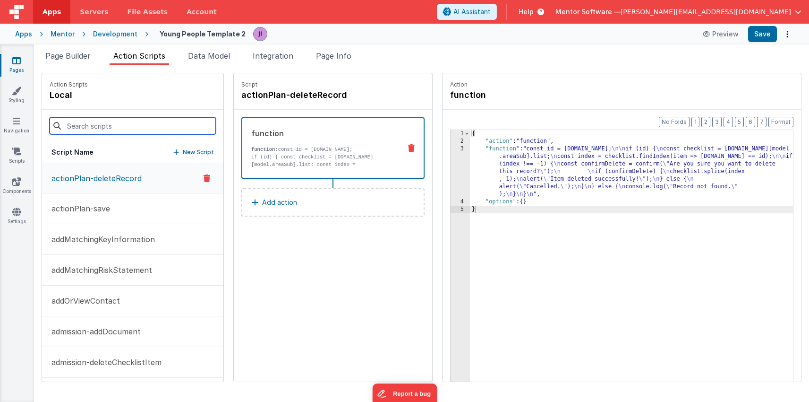
click at [133, 123] on input at bounding box center [133, 125] width 166 height 17
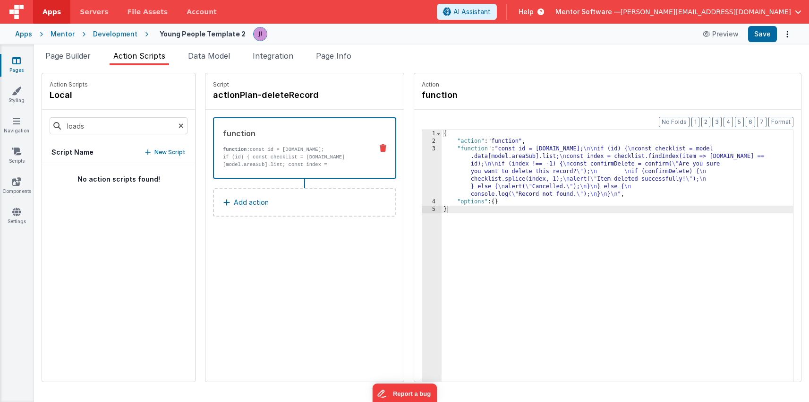
click at [125, 174] on p "No action scripts found!" at bounding box center [118, 178] width 153 height 9
click at [102, 121] on input "loads" at bounding box center [119, 125] width 138 height 17
click at [101, 123] on input "loads" at bounding box center [119, 125] width 138 height 17
click at [97, 177] on button "loadTargets" at bounding box center [118, 178] width 153 height 31
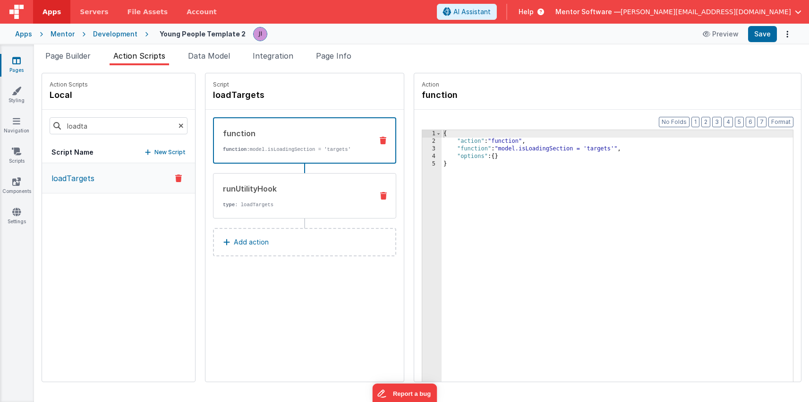
click at [308, 199] on div "runUtilityHook type : loadTargets" at bounding box center [290, 196] width 152 height 26
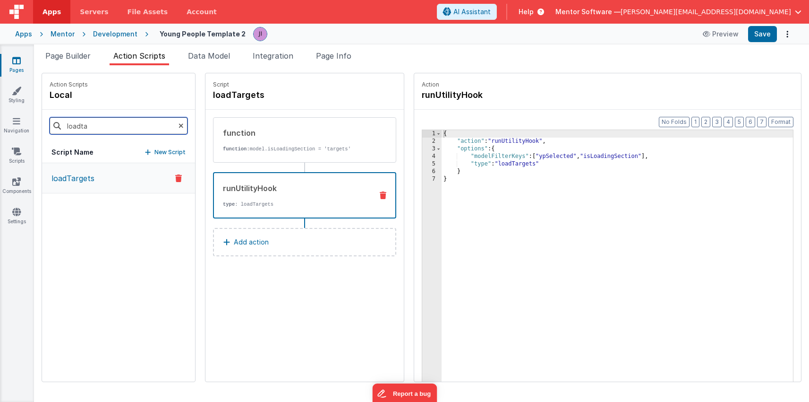
click at [107, 126] on input "loadta" at bounding box center [119, 125] width 138 height 17
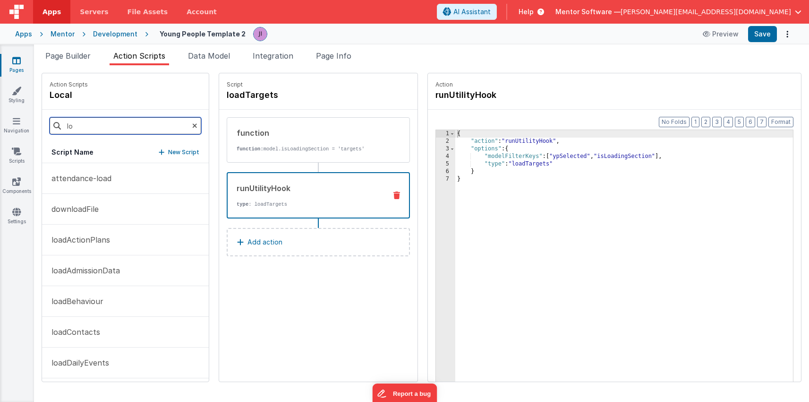
type input "l"
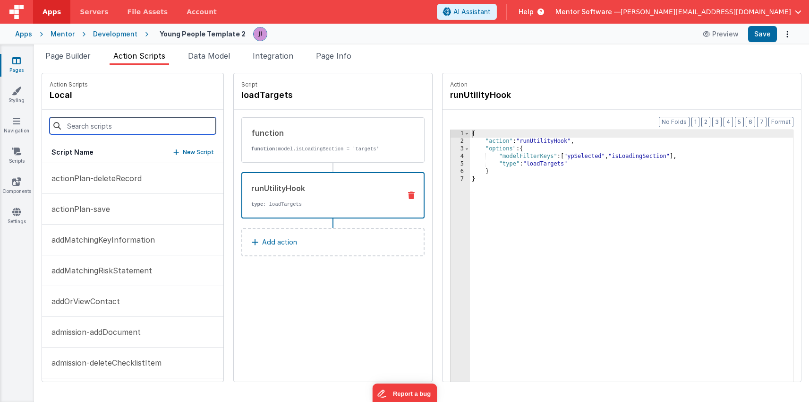
paste input "loadProgressChart"
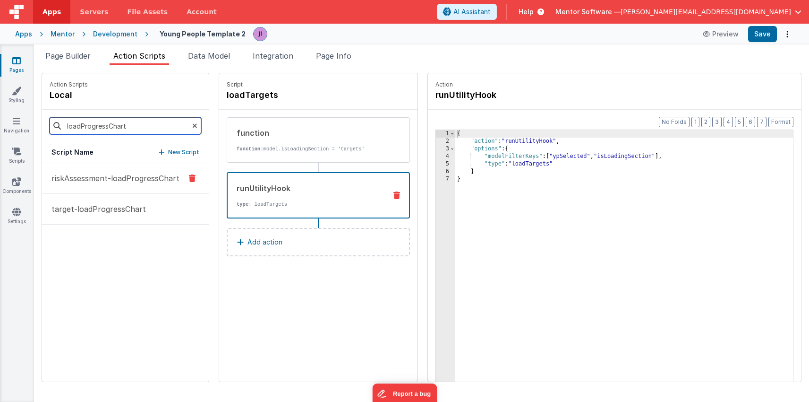
type input "loadProgressChart"
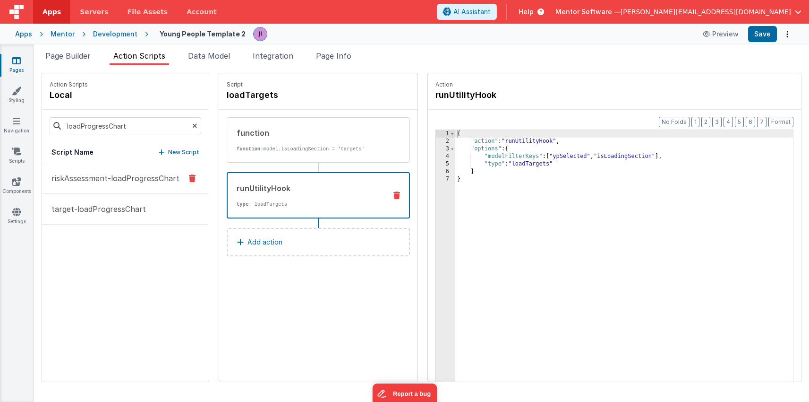
click at [123, 188] on button "riskAssessment-loadProgressChart" at bounding box center [125, 178] width 167 height 31
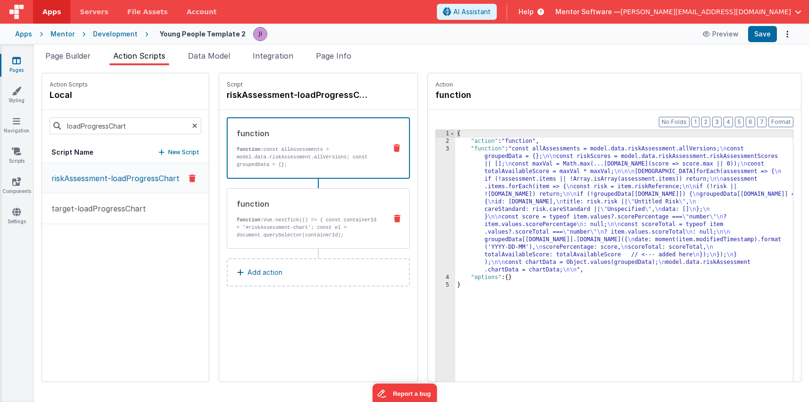
click at [344, 209] on div "function function: Vue.nextTick(() => { const containerId = '#riskAssessment-ch…" at bounding box center [303, 218] width 152 height 41
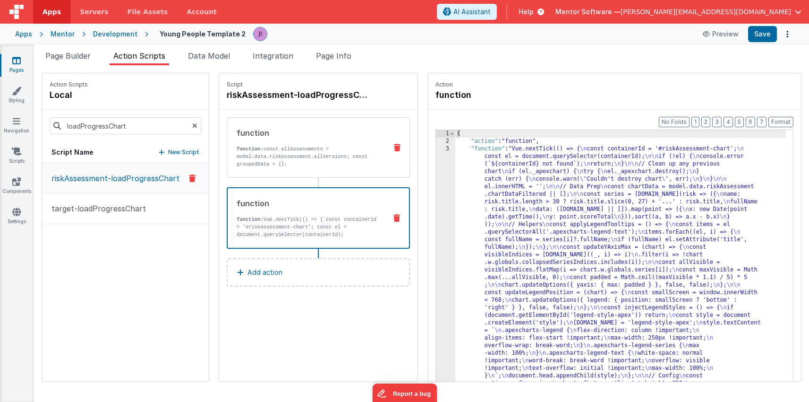
click at [342, 157] on p "function: const allAssessments = model.data.riskAssessment.allVersions; const g…" at bounding box center [308, 156] width 143 height 23
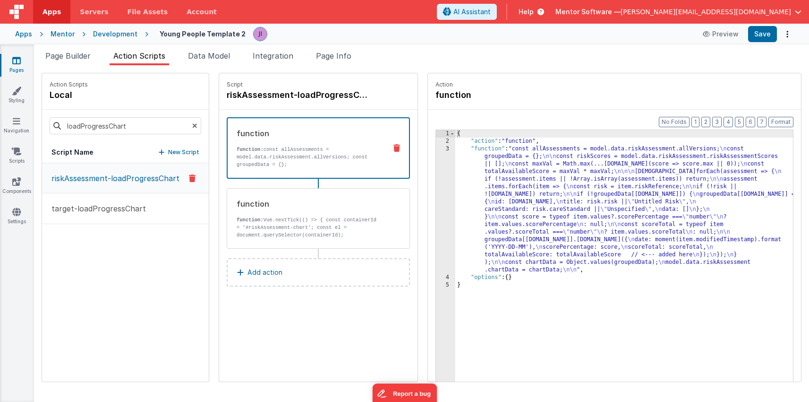
click at [476, 198] on div "{ "action" : "function" , "function" : "const allAssessments = model.data.riskA…" at bounding box center [624, 278] width 338 height 296
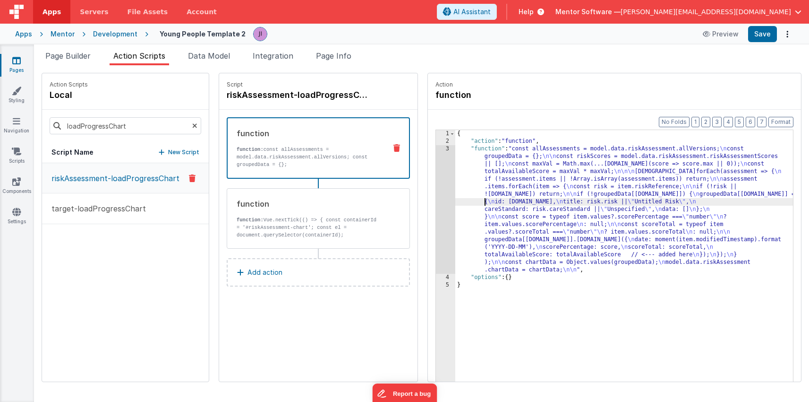
click at [444, 198] on div "3" at bounding box center [445, 209] width 19 height 128
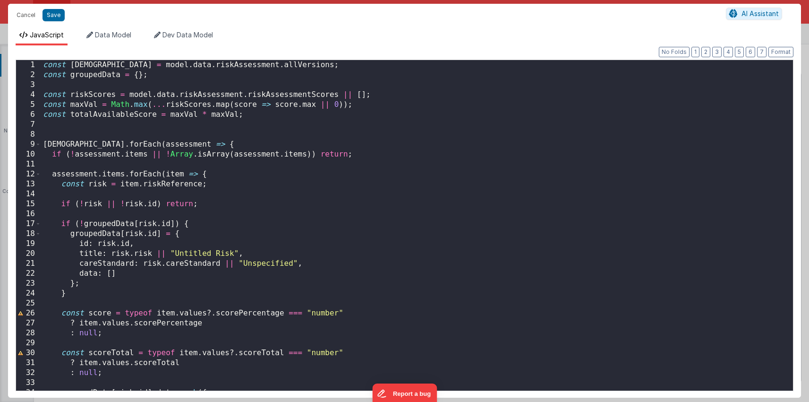
scroll to position [126, 0]
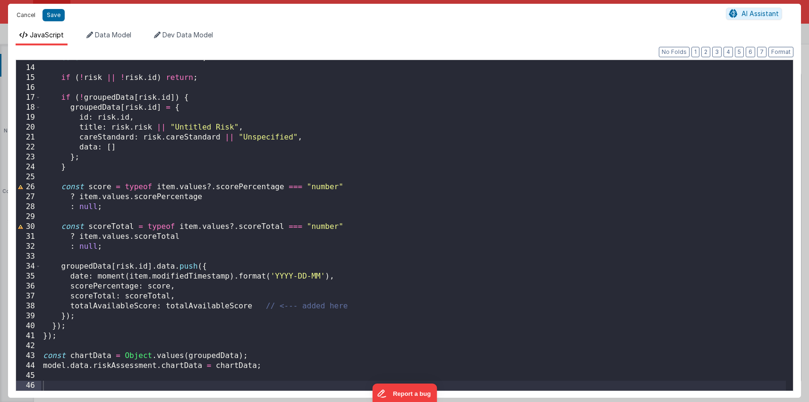
click at [29, 18] on button "Cancel" at bounding box center [26, 15] width 28 height 13
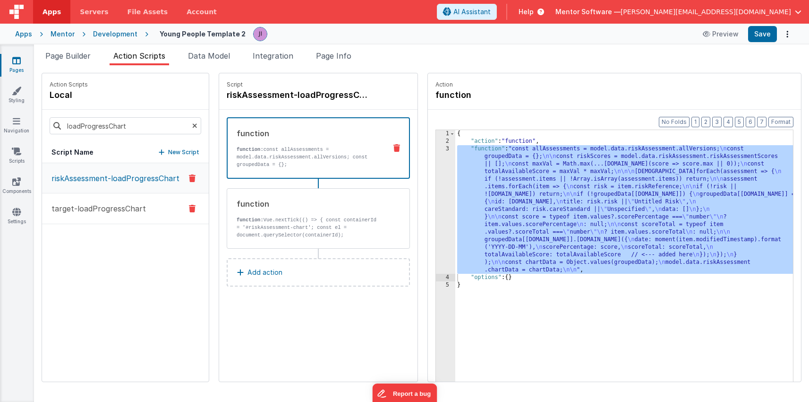
click at [109, 210] on p "target-loadProgressChart" at bounding box center [96, 208] width 100 height 11
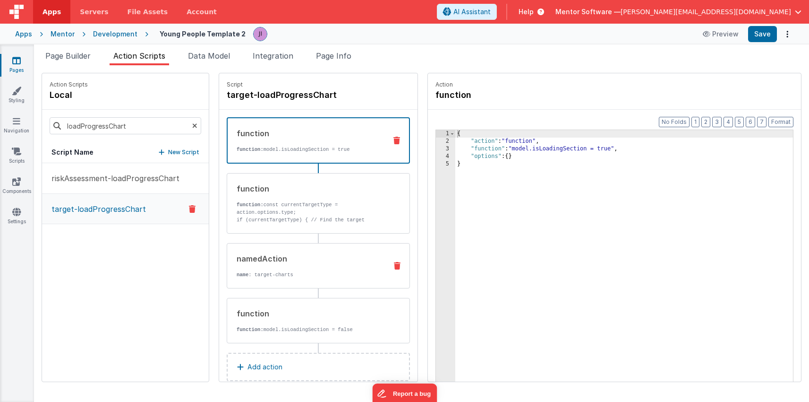
click at [336, 271] on p "name : target-charts" at bounding box center [308, 275] width 143 height 8
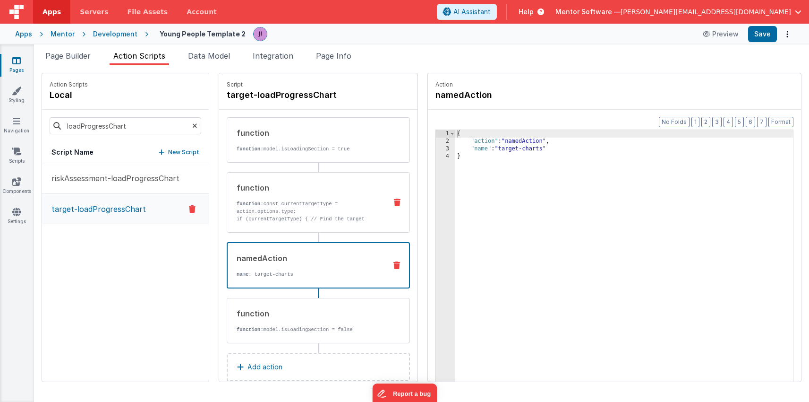
click at [326, 208] on p "function: const currentTargetType = action.options.type;" at bounding box center [308, 207] width 143 height 15
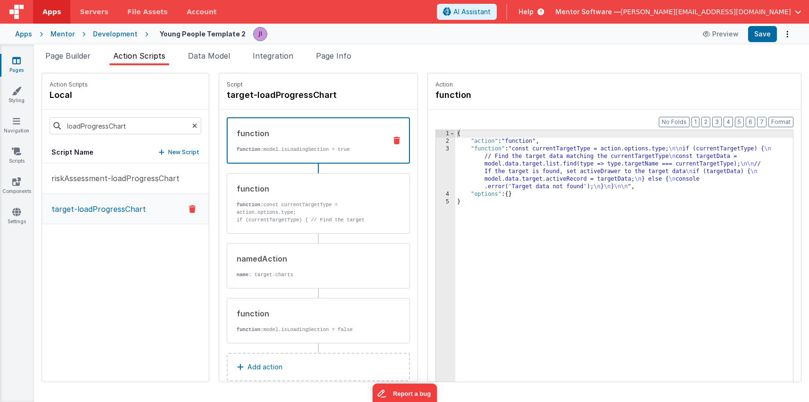
click at [326, 146] on p "function: model.isLoadingSection = true" at bounding box center [308, 149] width 142 height 8
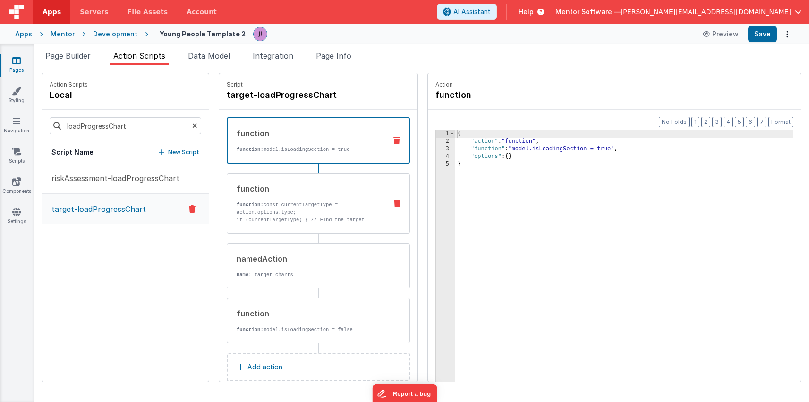
click at [332, 206] on p "function: const currentTargetType = action.options.type;" at bounding box center [308, 208] width 143 height 15
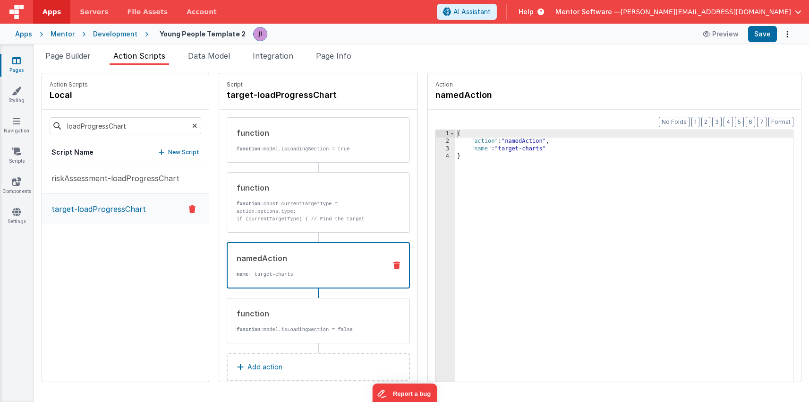
click at [343, 264] on div "namedAction name : target-charts" at bounding box center [303, 265] width 151 height 26
click at [347, 190] on div "function" at bounding box center [308, 187] width 143 height 11
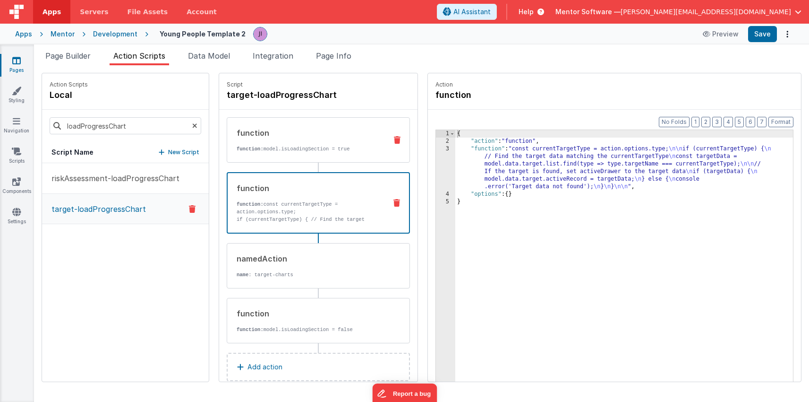
click at [343, 135] on div "function" at bounding box center [308, 132] width 143 height 11
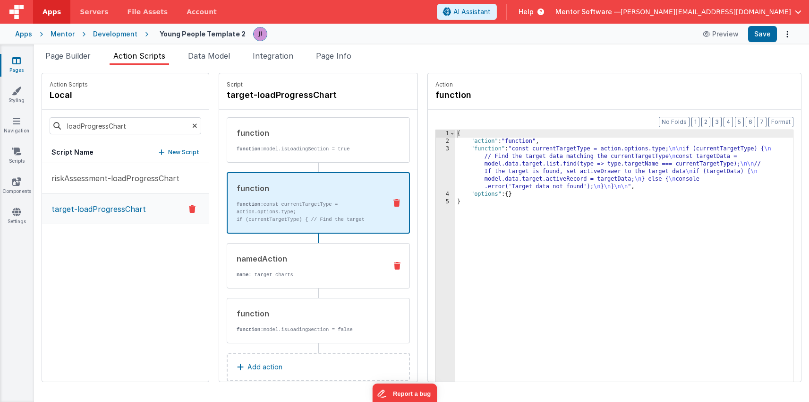
click at [332, 273] on p "name : target-charts" at bounding box center [308, 275] width 143 height 8
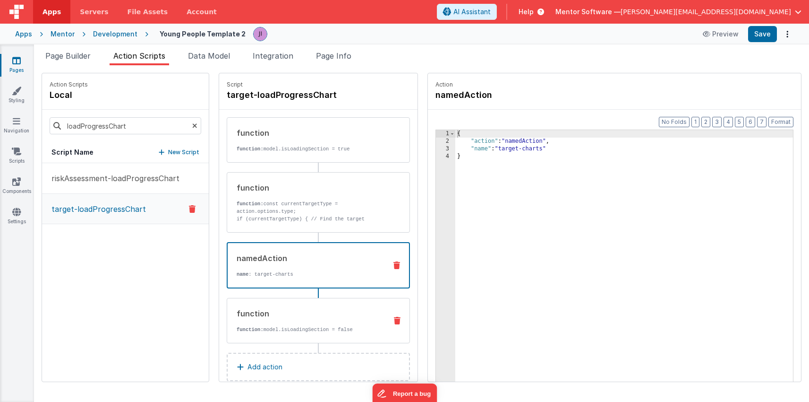
drag, startPoint x: 325, startPoint y: 325, endPoint x: 350, endPoint y: 164, distance: 162.4
click at [325, 325] on div "function function: model.isLoadingSection = false" at bounding box center [303, 321] width 152 height 26
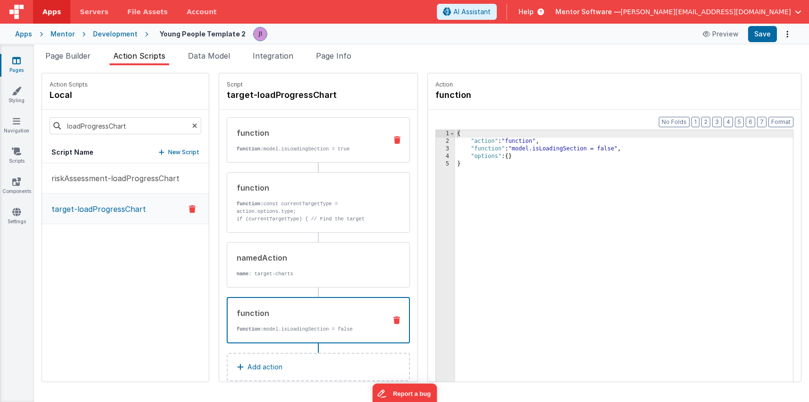
click at [346, 146] on p "function: model.isLoadingSection = true" at bounding box center [308, 149] width 143 height 8
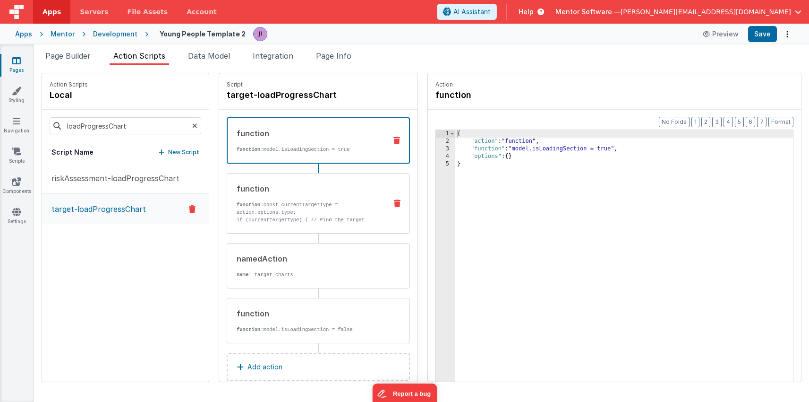
click at [341, 217] on p "if (currentTargetType) { // Find the target data matching the currentTargetType…" at bounding box center [308, 231] width 143 height 30
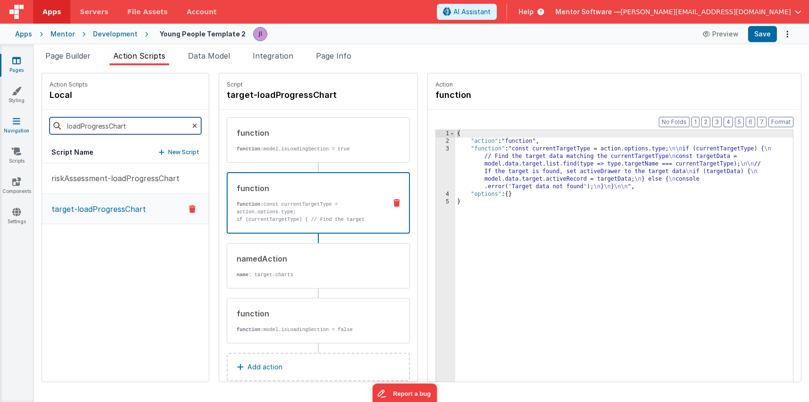
drag, startPoint x: 135, startPoint y: 128, endPoint x: 28, endPoint y: 120, distance: 107.5
click at [27, 119] on section "Pages Styling Navigation Scripts Components Settings Page Builder Action Script…" at bounding box center [404, 222] width 809 height 357
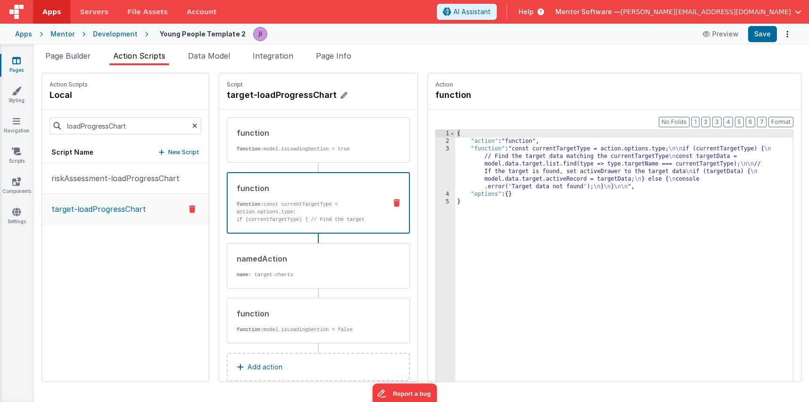
click at [256, 96] on h4 "target-loadProgressChart" at bounding box center [298, 94] width 142 height 13
click at [256, 96] on input "target-loadProgressChart" at bounding box center [274, 94] width 94 height 13
click at [79, 56] on span "Page Builder" at bounding box center [67, 55] width 45 height 9
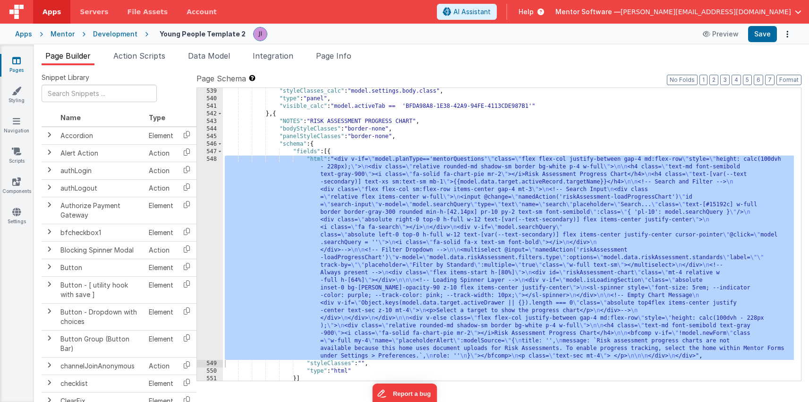
click at [305, 256] on div ""styleClasses_calc" : "model.settings.body.class" , "type" : "panel" , "visible…" at bounding box center [508, 241] width 571 height 308
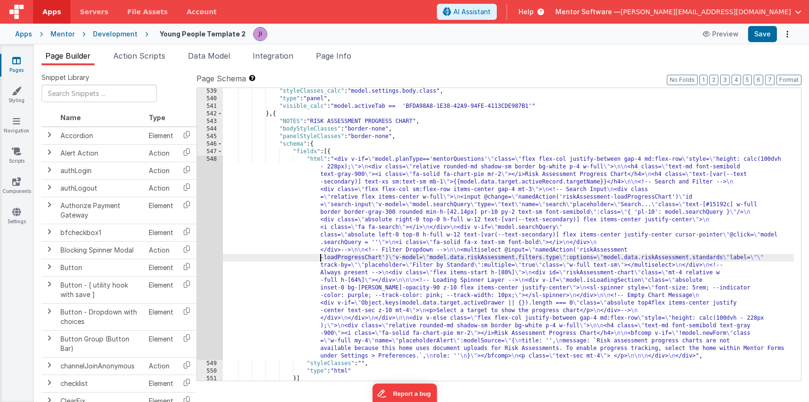
click at [209, 238] on div "548" at bounding box center [210, 257] width 26 height 204
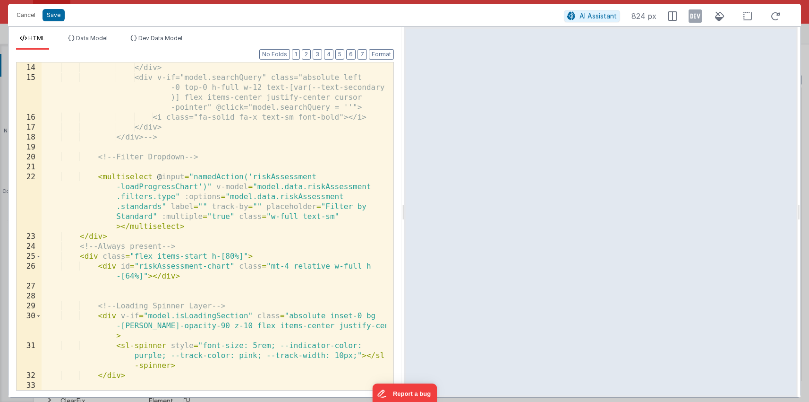
scroll to position [270, 0]
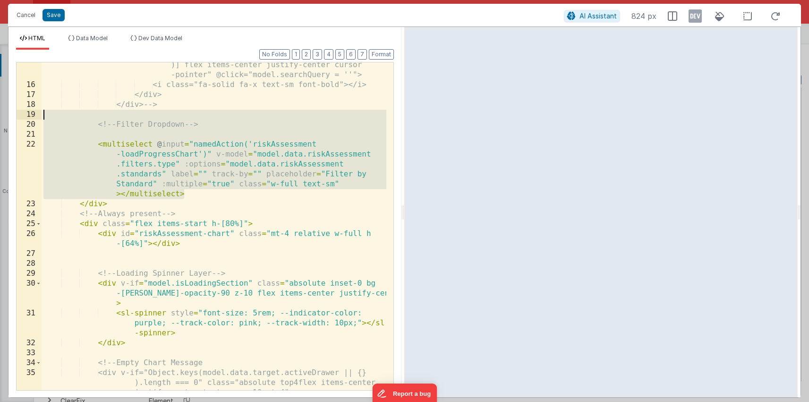
drag, startPoint x: 220, startPoint y: 197, endPoint x: 77, endPoint y: 116, distance: 164.4
click at [77, 116] on div "<div v-if="model.searchQuery" class="absolute left -0 top-0 h-full w-12 text-[v…" at bounding box center [214, 238] width 345 height 397
click at [23, 17] on button "Cancel" at bounding box center [26, 15] width 28 height 13
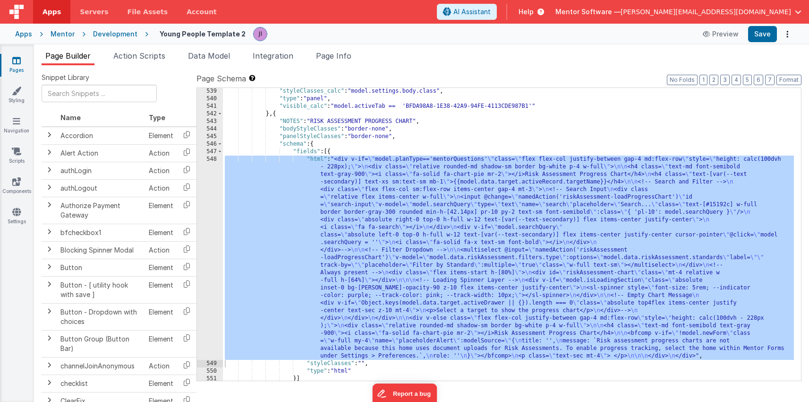
click at [306, 210] on div ""styleClasses_calc" : "model.settings.body.class" , "type" : "panel" , "visible…" at bounding box center [508, 241] width 571 height 308
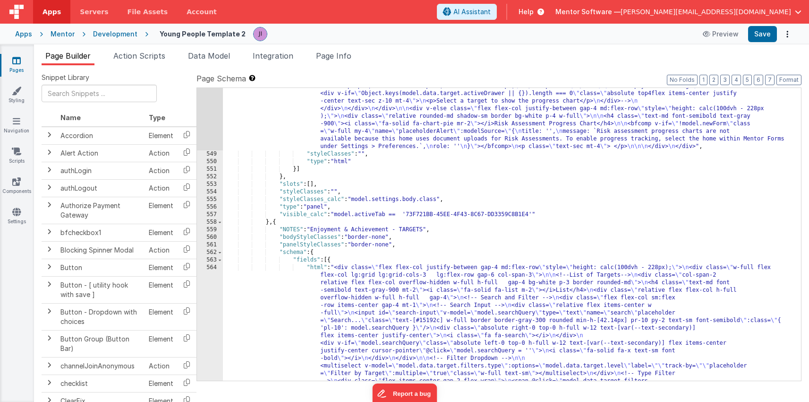
scroll to position [11119, 0]
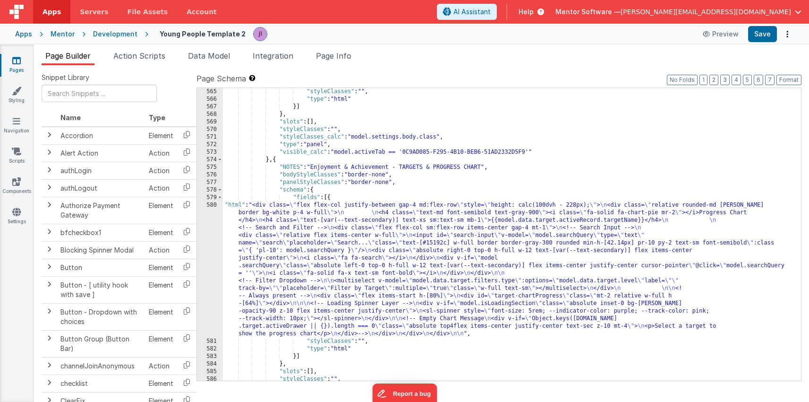
click at [282, 282] on div ""styleClasses" : "" , "type" : "html" }] } , "slots" : [ ] , "styleClasses" : "…" at bounding box center [508, 242] width 571 height 308
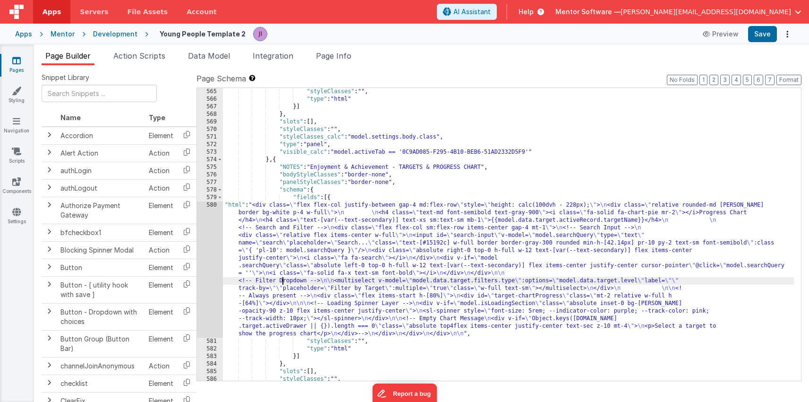
click at [214, 279] on div "580" at bounding box center [210, 269] width 26 height 136
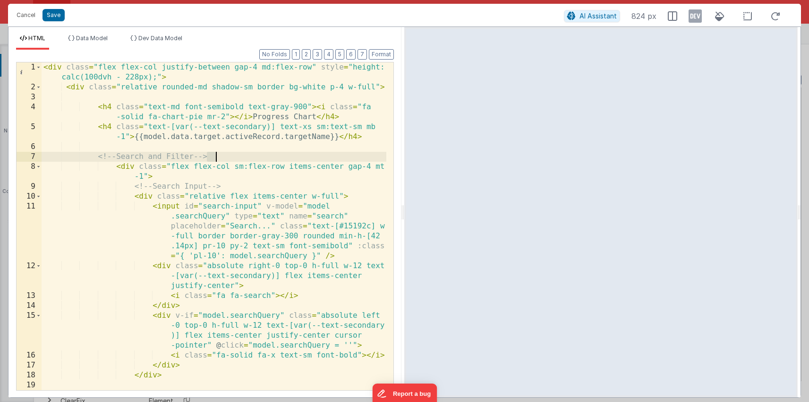
drag, startPoint x: 205, startPoint y: 157, endPoint x: 230, endPoint y: 156, distance: 25.5
click at [230, 156] on div "< div class = "flex flex-col justify-between gap-4 md:flex-row" style = "height…" at bounding box center [214, 240] width 345 height 357
drag, startPoint x: 221, startPoint y: 156, endPoint x: 215, endPoint y: 156, distance: 6.1
click at [221, 156] on div "< div class = "flex flex-col justify-between gap-4 md:flex-row" style = "height…" at bounding box center [214, 240] width 345 height 357
drag, startPoint x: 204, startPoint y: 156, endPoint x: 239, endPoint y: 156, distance: 35.0
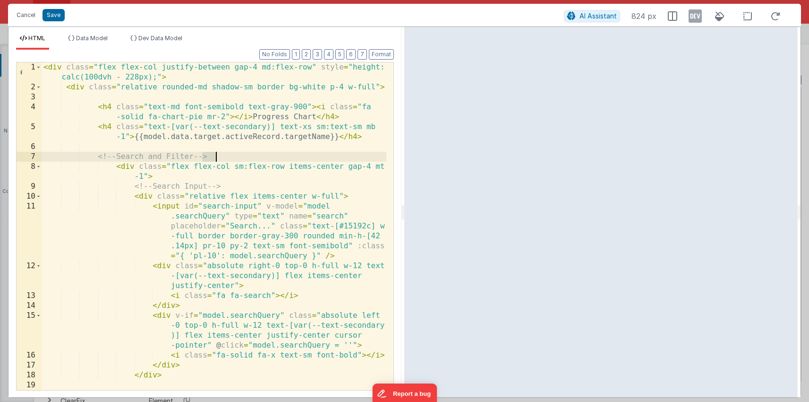
click at [239, 156] on div "< div class = "flex flex-col justify-between gap-4 md:flex-row" style = "height…" at bounding box center [214, 240] width 345 height 357
drag, startPoint x: 106, startPoint y: 162, endPoint x: 121, endPoint y: 163, distance: 15.2
click at [142, 168] on div "< div class = "flex flex-col justify-between gap-4 md:flex-row" style = "height…" at bounding box center [214, 240] width 345 height 357
click at [95, 156] on div "< div class = "flex flex-col justify-between gap-4 md:flex-row" style = "height…" at bounding box center [214, 240] width 345 height 357
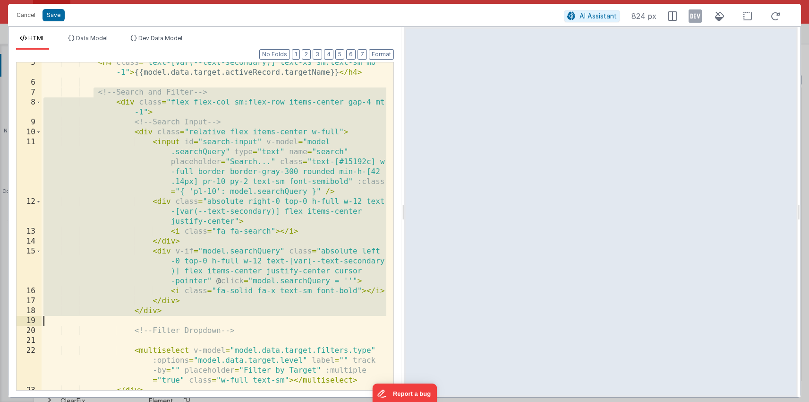
scroll to position [64, 0]
drag, startPoint x: 94, startPoint y: 156, endPoint x: 295, endPoint y: 323, distance: 261.1
click at [295, 323] on div "< h4 class = "text-[var(--text-secondary)] text-xs sm:text-sm mb -1" > {{model.…" at bounding box center [214, 236] width 345 height 357
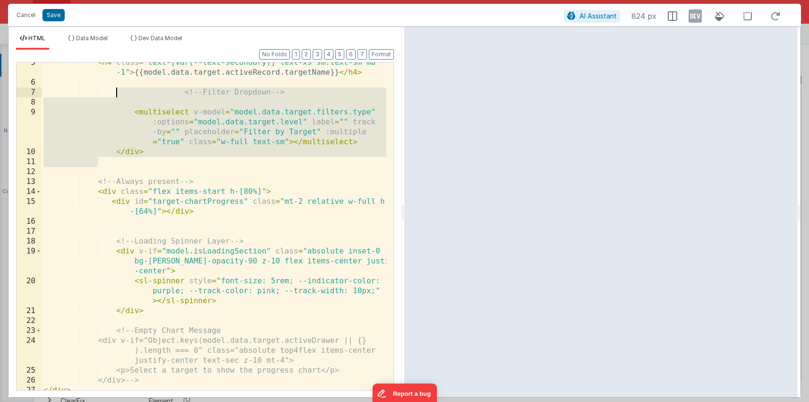
drag, startPoint x: 177, startPoint y: 162, endPoint x: 115, endPoint y: 94, distance: 91.6
click at [115, 94] on div "< h4 class = "text-[var(--text-secondary)] text-xs sm:text-sm mb -1" > {{model.…" at bounding box center [214, 236] width 345 height 357
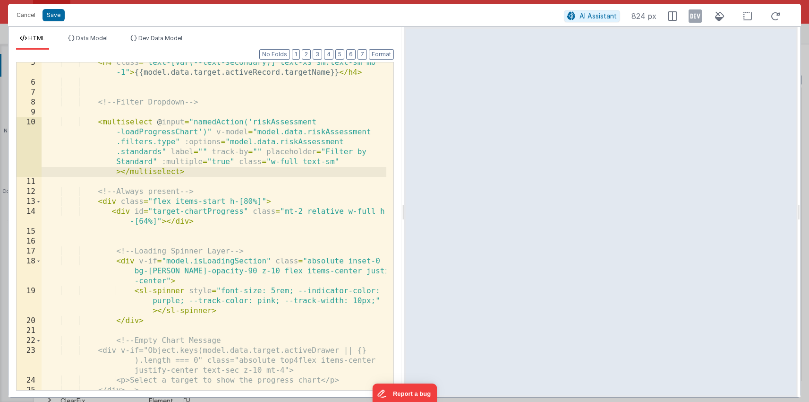
click at [282, 119] on div "< h4 class = "text-[var(--text-secondary)] text-xs sm:text-sm mb -1" > {{model.…" at bounding box center [214, 236] width 345 height 357
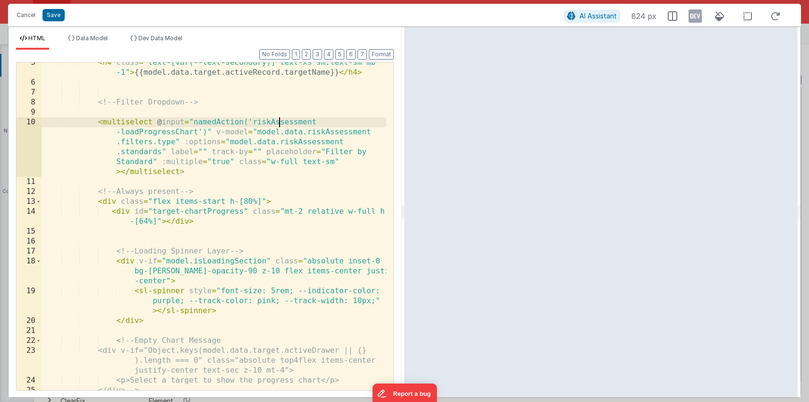
click at [282, 119] on div "< h4 class = "text-[var(--text-secondary)] text-xs sm:text-sm mb -1" > {{model.…" at bounding box center [214, 236] width 345 height 357
click at [262, 120] on div "< h4 class = "text-[var(--text-secondary)] text-xs sm:text-sm mb -1" > {{model.…" at bounding box center [214, 236] width 345 height 357
drag, startPoint x: 251, startPoint y: 123, endPoint x: 197, endPoint y: 130, distance: 54.3
click at [197, 130] on div "< h4 class = "text-[var(--text-secondary)] text-xs sm:text-sm mb -1" > {{model.…" at bounding box center [214, 236] width 345 height 357
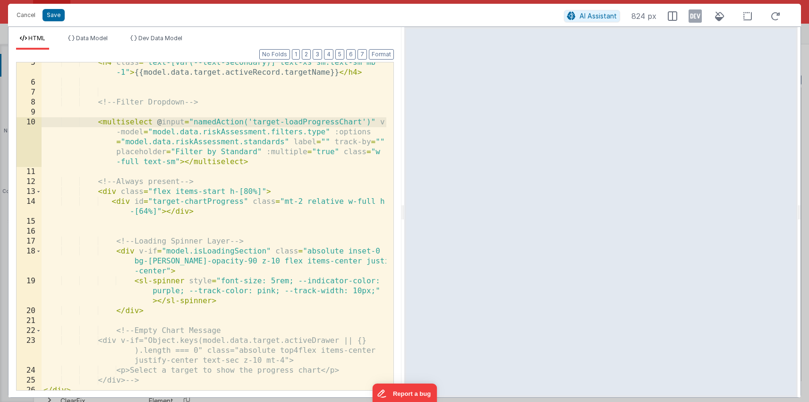
click at [231, 129] on div "< h4 class = "text-[var(--text-secondary)] text-xs sm:text-sm mb -1" > {{model.…" at bounding box center [214, 236] width 345 height 357
click at [186, 144] on div "< h4 class = "text-[var(--text-secondary)] text-xs sm:text-sm mb -1" > {{model.…" at bounding box center [214, 236] width 345 height 357
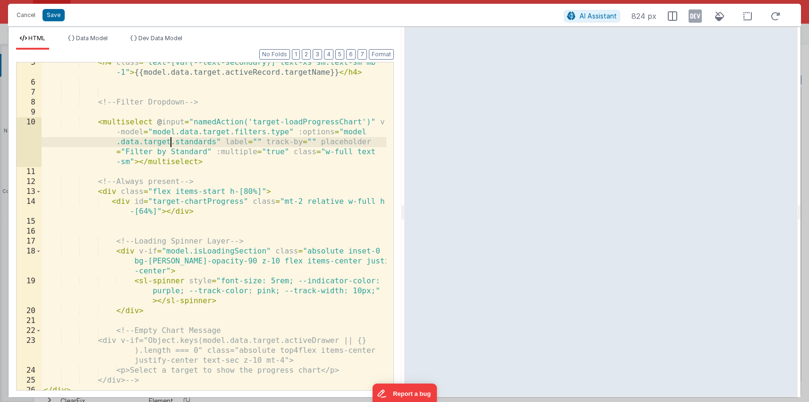
click at [203, 141] on div "< h4 class = "text-[var(--text-secondary)] text-xs sm:text-sm mb -1" > {{model.…" at bounding box center [214, 236] width 345 height 357
drag, startPoint x: 207, startPoint y: 154, endPoint x: 127, endPoint y: 154, distance: 80.3
click at [127, 154] on div "< h4 class = "text-[var(--text-secondary)] text-xs sm:text-sm mb -1" > {{model.…" at bounding box center [214, 236] width 345 height 357
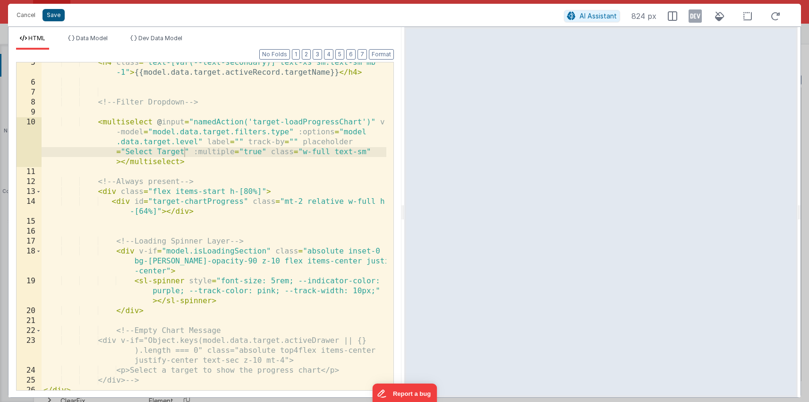
click at [57, 21] on button "Save" at bounding box center [54, 15] width 22 height 12
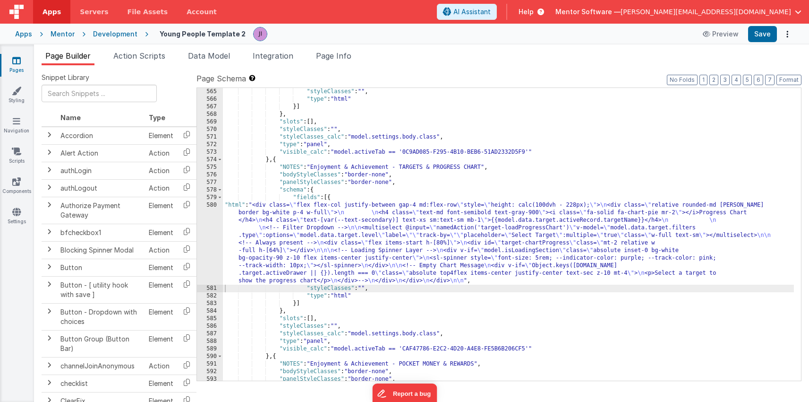
scroll to position [11148, 0]
click at [761, 36] on button "Save" at bounding box center [762, 34] width 29 height 16
click at [759, 32] on button "Save" at bounding box center [762, 34] width 29 height 16
click at [257, 241] on div ""styleClasses" : "" , "type" : "html" }] } , "slots" : [ ] , "styleClasses" : "…" at bounding box center [508, 242] width 571 height 308
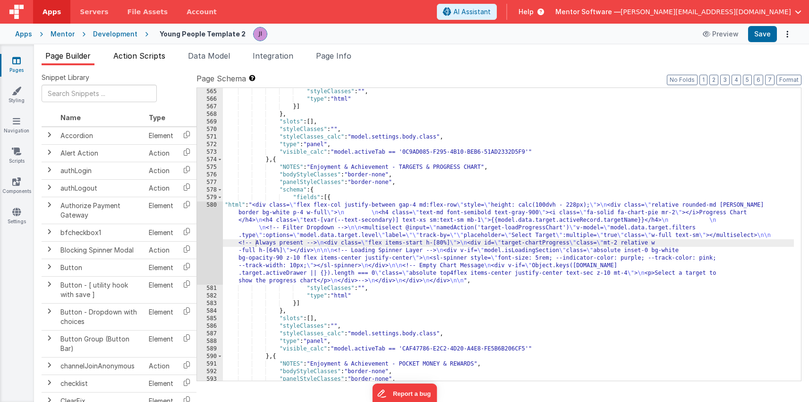
click at [151, 51] on span "Action Scripts" at bounding box center [139, 55] width 52 height 9
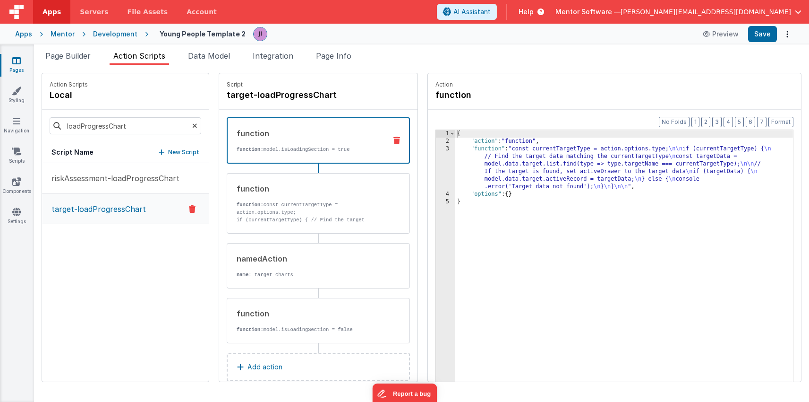
click at [282, 150] on p "function: model.isLoadingSection = true" at bounding box center [308, 149] width 142 height 8
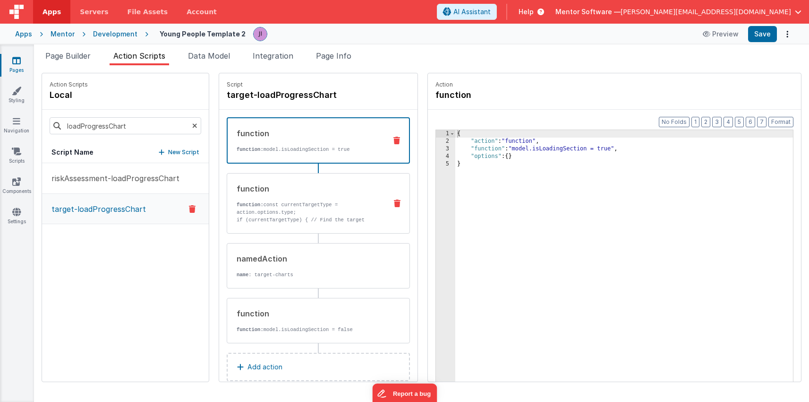
click at [298, 193] on div "function" at bounding box center [308, 188] width 143 height 11
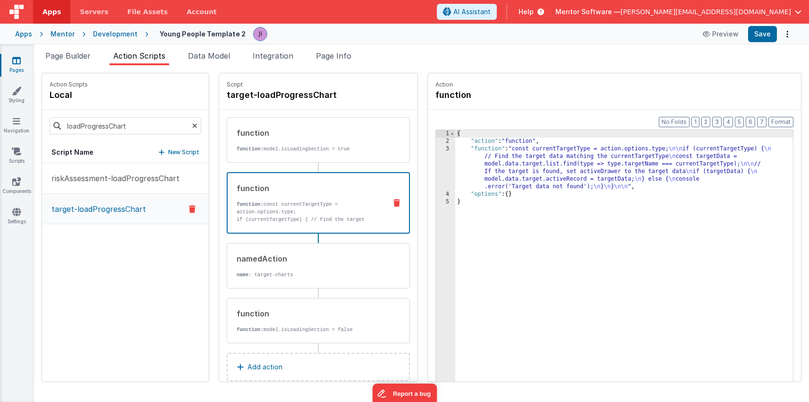
click at [488, 180] on div "{ "action" : "function" , "function" : "const currentTargetType = action.option…" at bounding box center [624, 278] width 338 height 296
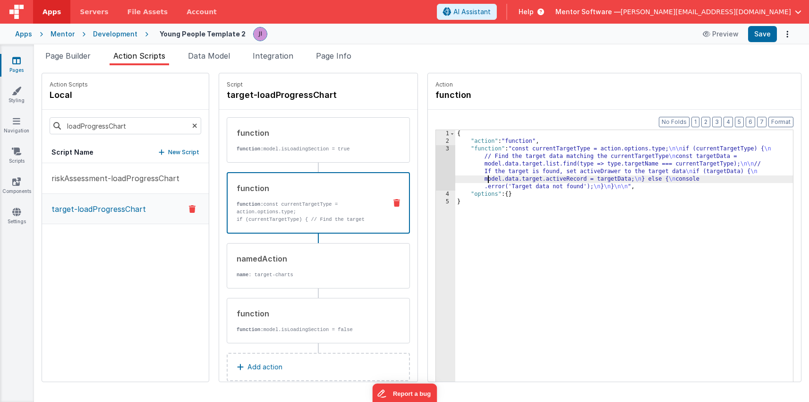
click at [436, 169] on div "3" at bounding box center [445, 167] width 19 height 45
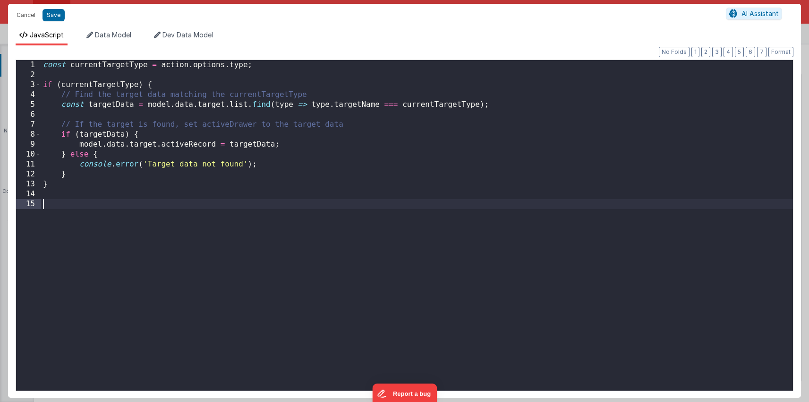
drag, startPoint x: 220, startPoint y: 203, endPoint x: -120, endPoint y: -23, distance: 408.3
click at [0, 0] on html "Cancel Save AI Assistant JavaScript Data Model Dev Data Model Format 7 6 5 4 3 …" at bounding box center [404, 201] width 809 height 402
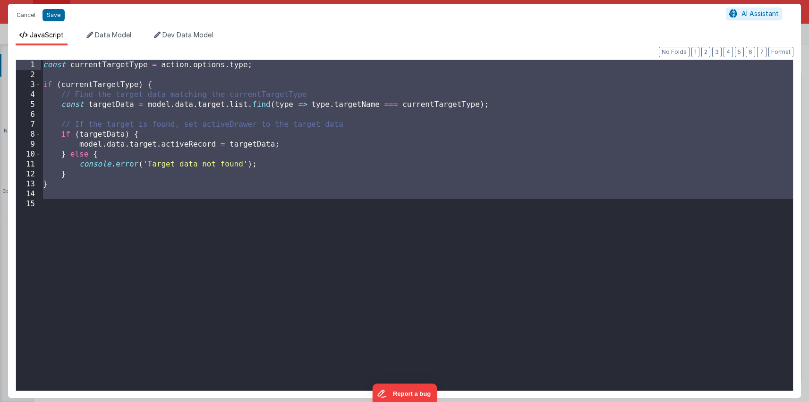
click at [318, 104] on div "const currentTargetType = action . options . type ; if ( currentTargetType ) { …" at bounding box center [417, 235] width 752 height 350
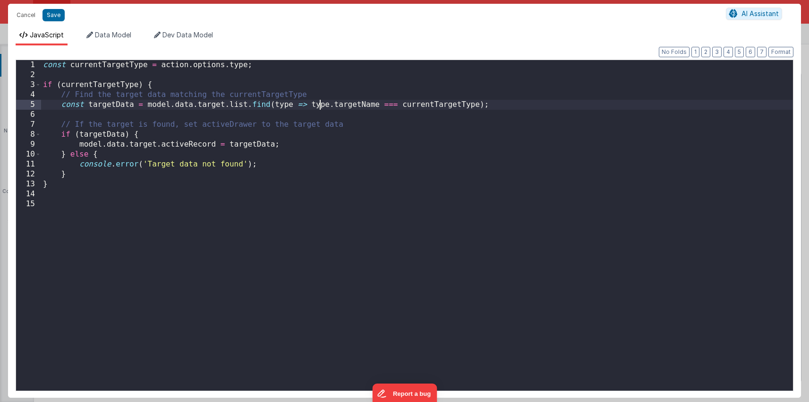
click at [359, 104] on div "const currentTargetType = action . options . type ; if ( currentTargetType ) { …" at bounding box center [417, 235] width 752 height 350
click at [30, 15] on button "Cancel" at bounding box center [26, 15] width 28 height 13
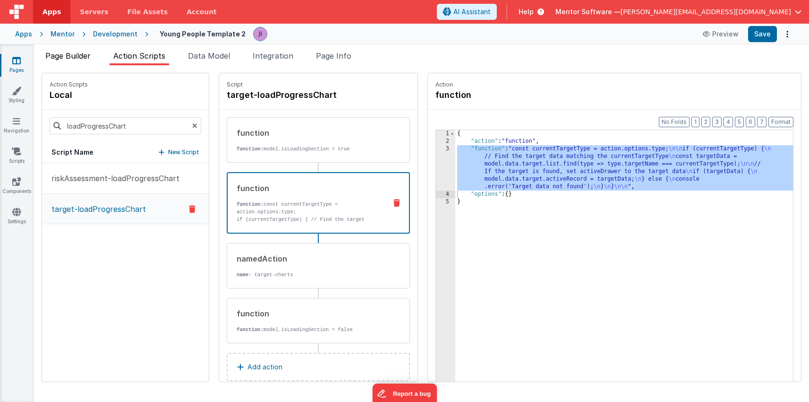
click at [71, 61] on li "Page Builder" at bounding box center [68, 57] width 53 height 15
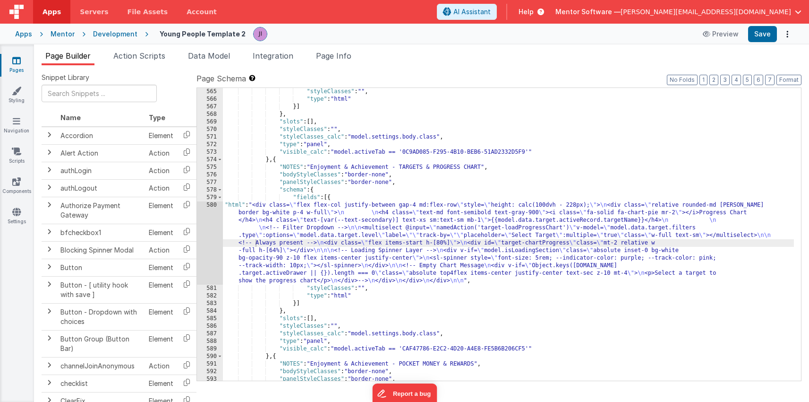
click at [263, 235] on div ""styleClasses" : "" , "type" : "html" }] } , "slots" : [ ] , "styleClasses" : "…" at bounding box center [508, 242] width 571 height 308
click at [204, 237] on div "580" at bounding box center [210, 242] width 26 height 83
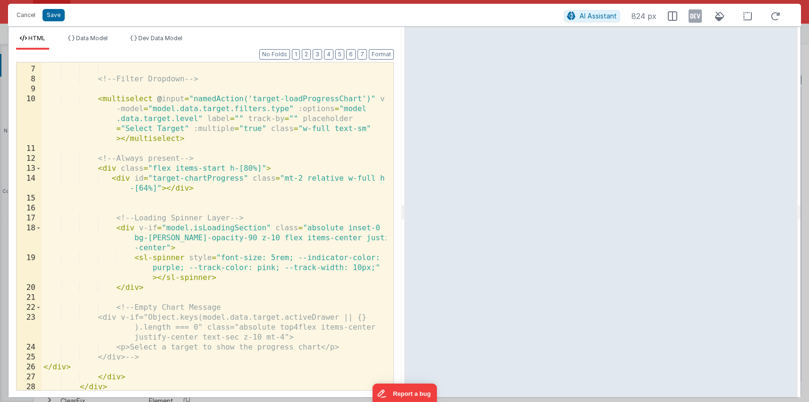
scroll to position [51, 0]
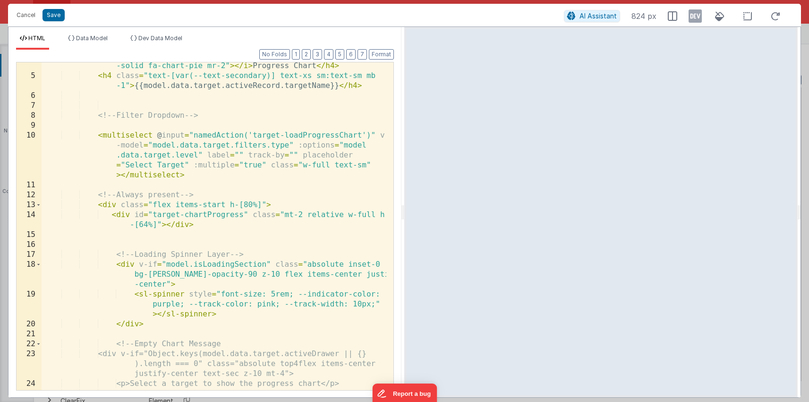
click at [368, 133] on div "< h4 class = "text-md font-semibold text-gray-900" > < i class = "fa -solid fa-…" at bounding box center [214, 229] width 345 height 357
click at [367, 134] on div "< h4 class = "text-md font-semibold text-gray-900" > < i class = "fa -solid fa-…" at bounding box center [214, 229] width 345 height 357
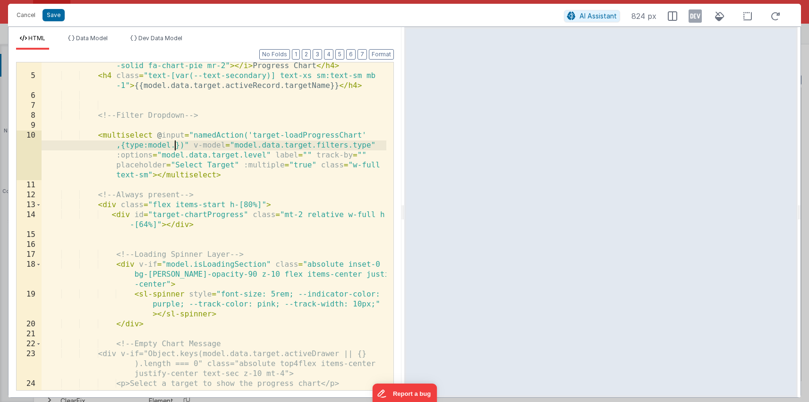
click at [131, 141] on div "< h4 class = "text-md font-semibold text-gray-900" > < i class = "fa -solid fa-…" at bounding box center [214, 229] width 345 height 357
click at [152, 144] on div "< h4 class = "text-md font-semibold text-gray-900" > < i class = "fa -solid fa-…" at bounding box center [214, 229] width 345 height 357
click at [175, 147] on div "< h4 class = "text-md font-semibold text-gray-900" > < i class = "fa -solid fa-…" at bounding box center [214, 229] width 345 height 357
click at [167, 145] on div "< h4 class = "text-md font-semibold text-gray-900" > < i class = "fa -solid fa-…" at bounding box center [214, 229] width 345 height 357
click at [177, 147] on div "< h4 class = "text-md font-semibold text-gray-900" > < i class = "fa -solid fa-…" at bounding box center [214, 229] width 345 height 357
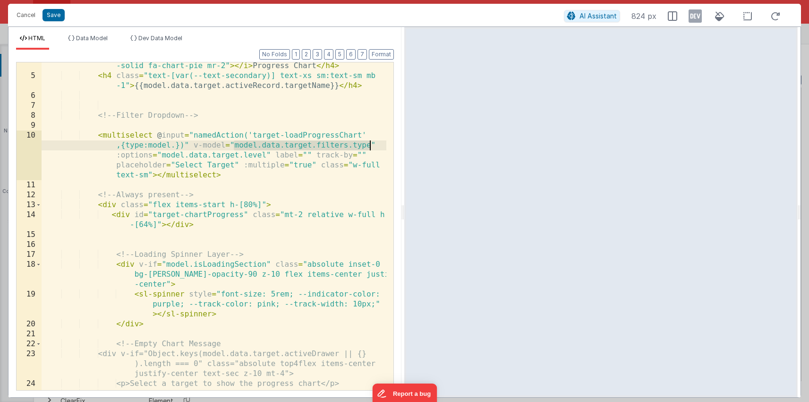
drag, startPoint x: 235, startPoint y: 146, endPoint x: 368, endPoint y: 145, distance: 133.7
click at [368, 145] on div "< h4 class = "text-md font-semibold text-gray-900" > < i class = "fa -solid fa-…" at bounding box center [214, 229] width 345 height 357
drag, startPoint x: 174, startPoint y: 144, endPoint x: 147, endPoint y: 146, distance: 26.5
click at [147, 146] on div "< h4 class = "text-md font-semibold text-gray-900" > < i class = "fa -solid fa-…" at bounding box center [214, 229] width 345 height 357
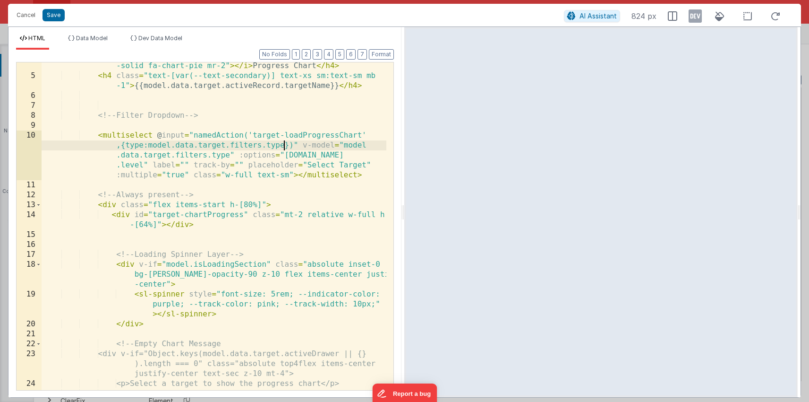
click at [190, 179] on div "< h4 class = "text-md font-semibold text-gray-900" > < i class = "fa -solid fa-…" at bounding box center [214, 229] width 345 height 357
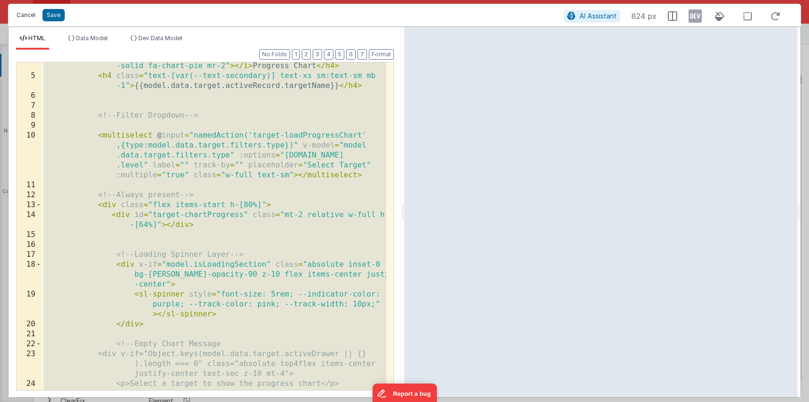
click at [26, 19] on button "Cancel" at bounding box center [26, 15] width 28 height 13
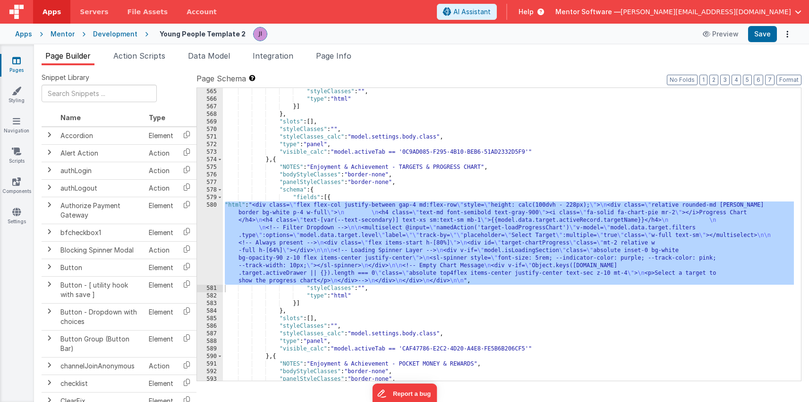
click at [12, 68] on link "Pages" at bounding box center [17, 65] width 34 height 19
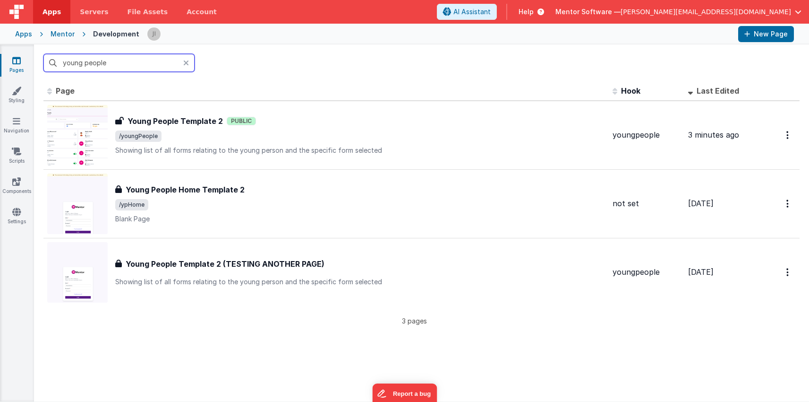
click at [182, 65] on input "young people" at bounding box center [118, 63] width 151 height 18
click at [184, 66] on icon at bounding box center [186, 63] width 6 height 8
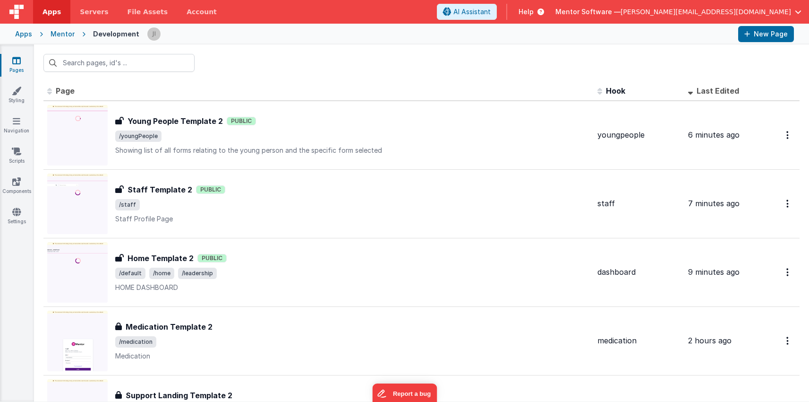
click at [799, 9] on span "button" at bounding box center [798, 12] width 7 height 7
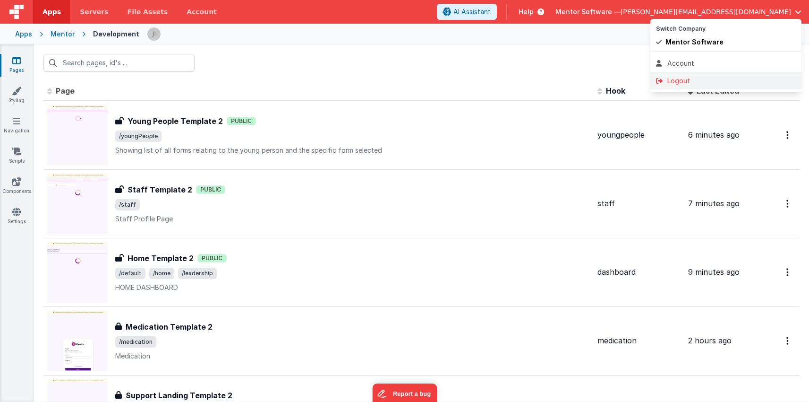
click at [697, 80] on div "Logout" at bounding box center [726, 80] width 140 height 9
